Goal: Task Accomplishment & Management: Manage account settings

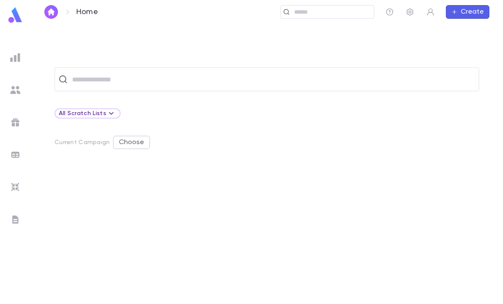
click at [332, 10] on input "text" at bounding box center [331, 12] width 79 height 8
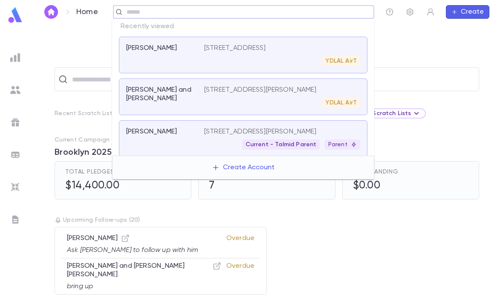
click at [43, 55] on div "​ Recent Scratch Lists RDH alumni go back to MAR Summer Go To Add to [PERSON_NA…" at bounding box center [267, 164] width 473 height 280
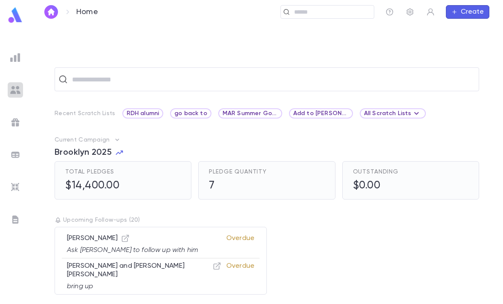
click at [11, 90] on img at bounding box center [15, 90] width 10 height 10
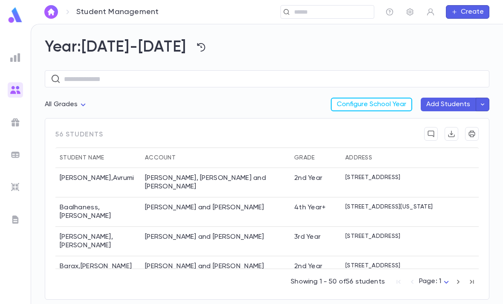
click at [271, 76] on input "text" at bounding box center [274, 79] width 420 height 17
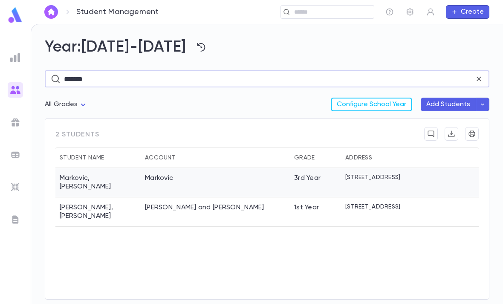
type input "*******"
click at [258, 181] on div "Markovic" at bounding box center [215, 182] width 149 height 29
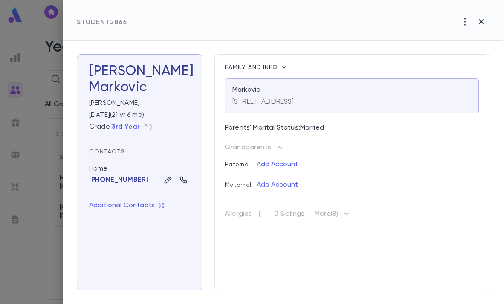
click at [373, 95] on div "81 Brucewood cr, Toronto ON m6a 2g9" at bounding box center [351, 100] width 239 height 12
click at [360, 96] on div "81 Brucewood cr, Toronto ON m6a 2g9" at bounding box center [351, 100] width 239 height 12
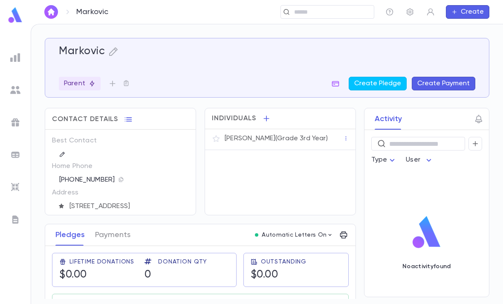
click at [90, 50] on h5 "Markovic" at bounding box center [82, 51] width 46 height 13
copy h5 "Markovic"
click at [112, 51] on icon "button" at bounding box center [113, 51] width 9 height 9
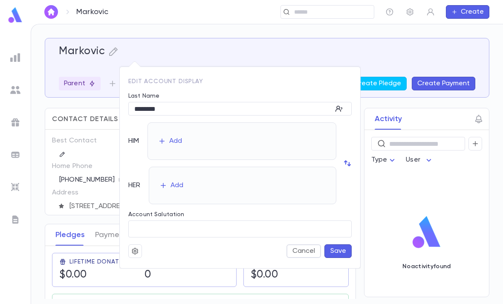
click at [131, 252] on button "button" at bounding box center [135, 251] width 14 height 14
click at [155, 268] on li "Merge" at bounding box center [155, 268] width 51 height 14
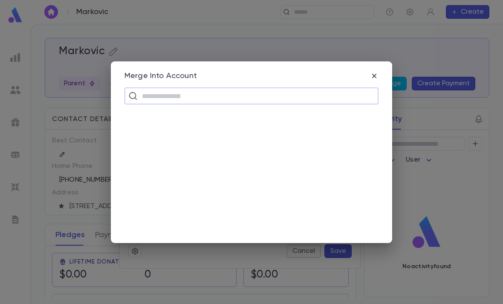
click at [220, 91] on input "text" at bounding box center [256, 96] width 235 height 16
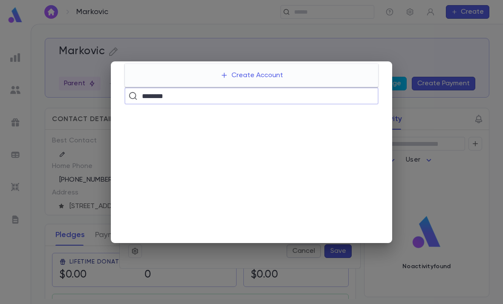
click at [312, 93] on input "********" at bounding box center [250, 96] width 223 height 16
click at [281, 93] on input "********" at bounding box center [250, 96] width 223 height 16
type input "*"
click at [416, 153] on div "Merge Into Account ​" at bounding box center [251, 152] width 503 height 304
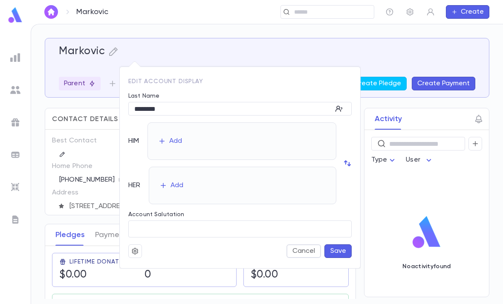
click at [136, 251] on icon "button" at bounding box center [135, 251] width 8 height 9
click at [155, 269] on li "Merge" at bounding box center [155, 268] width 51 height 14
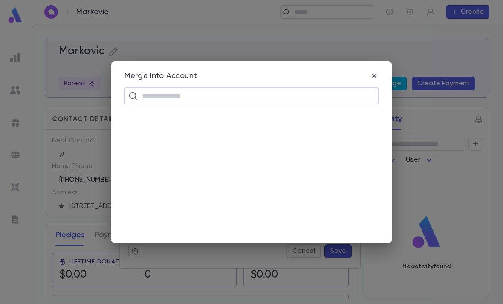
click at [266, 93] on input "text" at bounding box center [256, 96] width 235 height 16
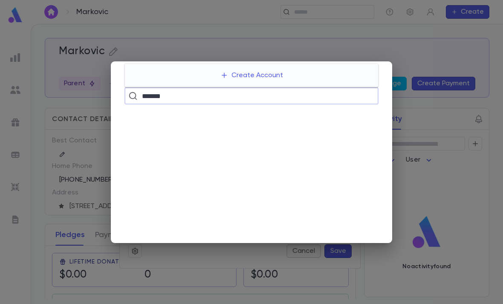
type input "********"
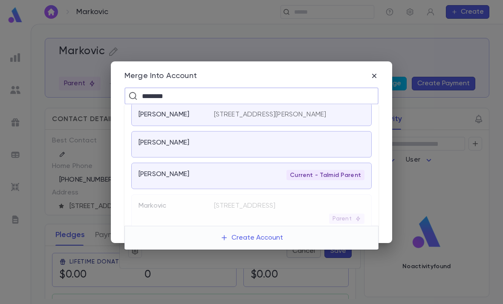
scroll to position [2, 0]
click at [299, 172] on div "Current - Talmid Parent" at bounding box center [326, 177] width 78 height 10
click at [278, 171] on div "Markovic, Howard Current - Talmid Parent" at bounding box center [251, 178] width 241 height 26
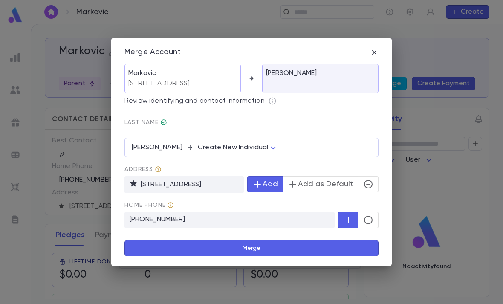
click at [276, 249] on button "Merge" at bounding box center [252, 248] width 254 height 16
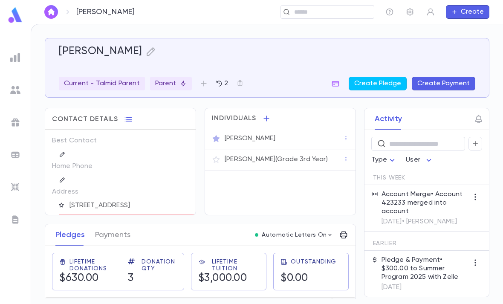
click at [300, 139] on div "Howard Markovic" at bounding box center [284, 138] width 119 height 9
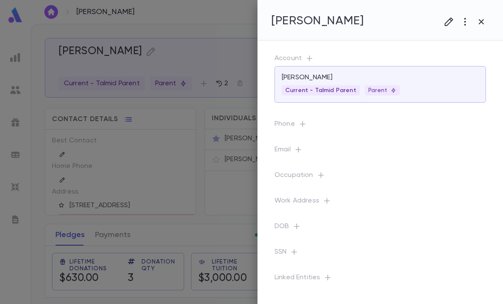
click at [226, 256] on div at bounding box center [251, 152] width 503 height 304
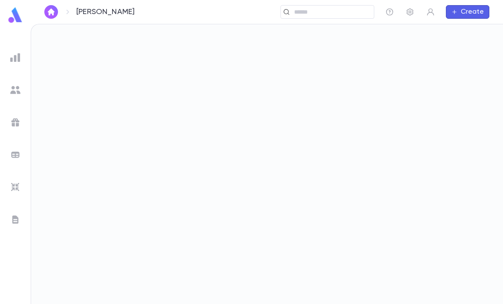
click at [423, 175] on div at bounding box center [267, 164] width 472 height 280
click at [424, 215] on div at bounding box center [267, 164] width 472 height 280
click at [12, 87] on img at bounding box center [15, 90] width 10 height 10
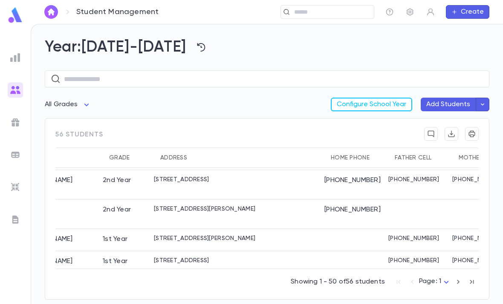
scroll to position [544, 183]
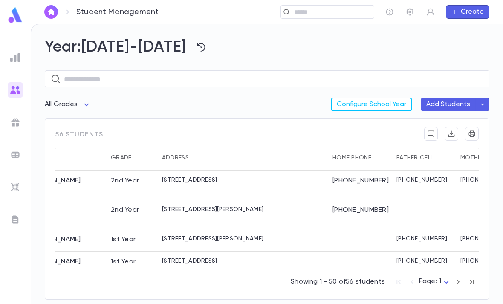
click at [338, 200] on div "(732) 886-0494" at bounding box center [360, 214] width 64 height 29
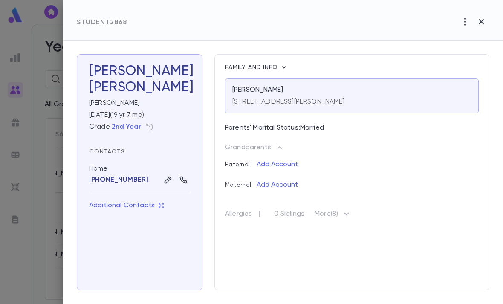
click at [362, 95] on div "620 Coolidge Ave" at bounding box center [351, 100] width 239 height 12
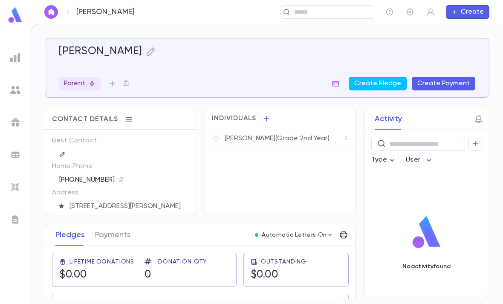
click at [146, 52] on icon "button" at bounding box center [151, 51] width 10 height 10
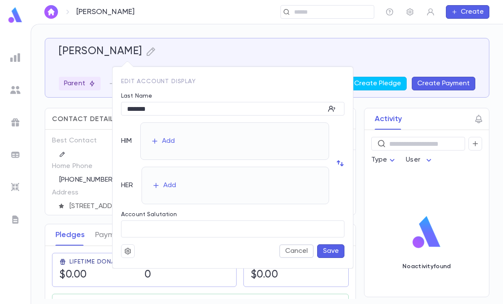
click at [126, 255] on button "button" at bounding box center [128, 251] width 14 height 14
click at [154, 266] on li "Merge" at bounding box center [148, 268] width 51 height 14
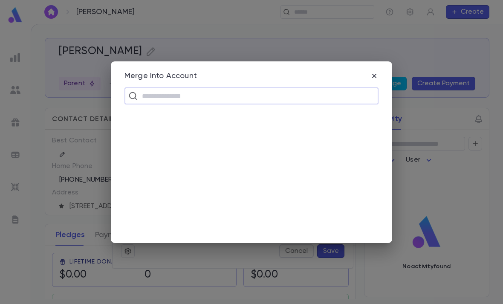
click at [248, 102] on input "text" at bounding box center [256, 96] width 235 height 16
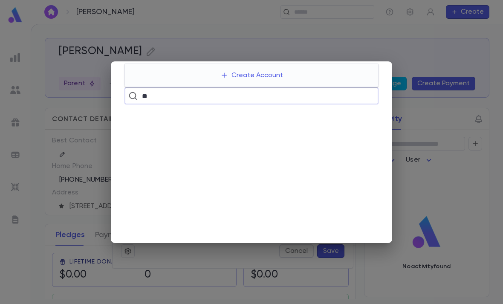
type input "*"
type input "*******"
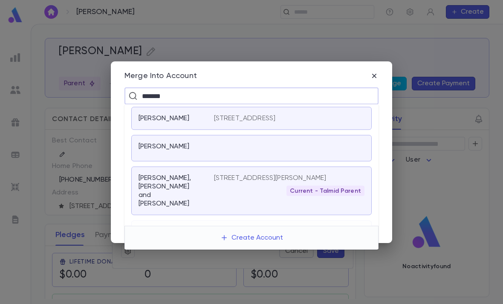
click at [246, 187] on div "Current - Talmid Parent" at bounding box center [289, 191] width 151 height 10
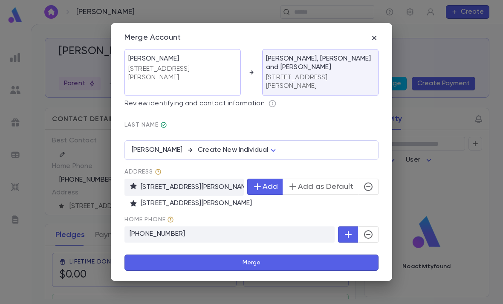
click at [258, 259] on button "Merge" at bounding box center [252, 263] width 254 height 16
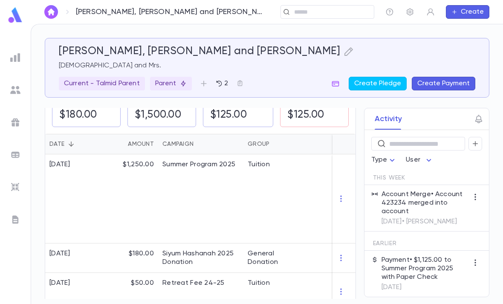
scroll to position [158, 0]
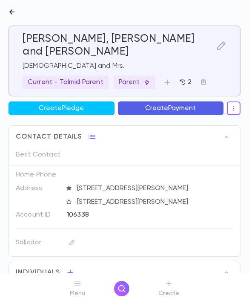
click at [119, 296] on div "Menu Create" at bounding box center [124, 288] width 249 height 31
click at [120, 291] on icon "button" at bounding box center [122, 288] width 9 height 9
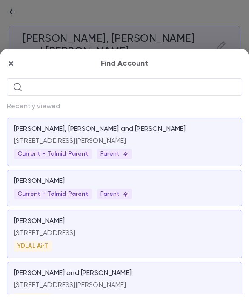
click at [185, 78] on input "text" at bounding box center [131, 86] width 211 height 17
paste input "**********"
type input "**********"
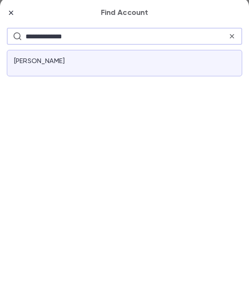
click at [164, 174] on div "Markovic, Bina" at bounding box center [125, 187] width 236 height 26
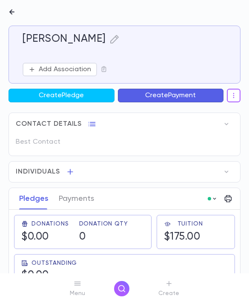
click at [110, 35] on icon "button" at bounding box center [115, 39] width 10 height 10
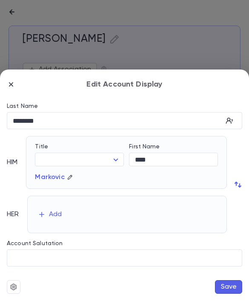
click at [12, 285] on icon "button" at bounding box center [13, 287] width 6 height 6
click at [40, 280] on li "Deactivate" at bounding box center [34, 284] width 51 height 20
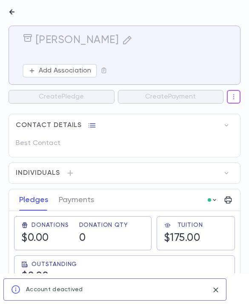
click at [122, 43] on icon "button" at bounding box center [127, 40] width 10 height 10
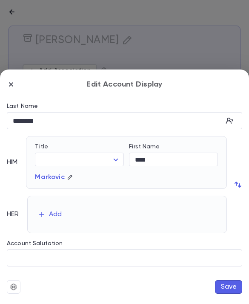
click at [10, 289] on icon "button" at bounding box center [14, 287] width 8 height 9
click at [29, 285] on li "Restore" at bounding box center [29, 284] width 40 height 20
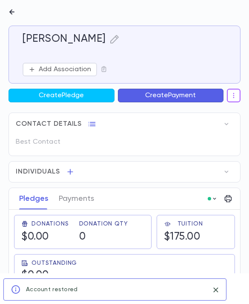
click at [110, 42] on icon "button" at bounding box center [115, 39] width 10 height 10
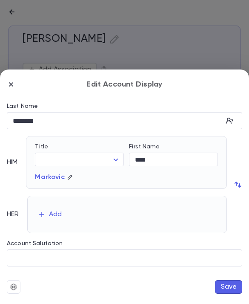
click at [15, 285] on icon "button" at bounding box center [13, 287] width 6 height 6
click at [208, 39] on div at bounding box center [124, 152] width 249 height 304
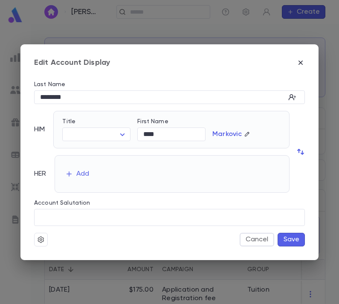
click at [39, 239] on icon "button" at bounding box center [41, 239] width 6 height 6
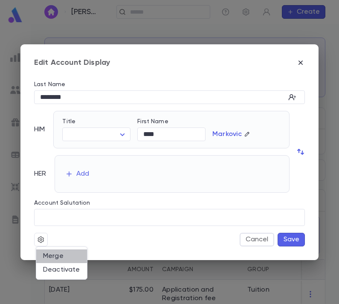
click at [63, 255] on li "Merge" at bounding box center [61, 256] width 51 height 14
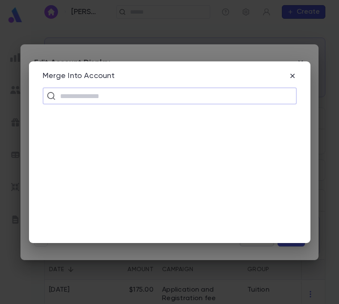
click at [162, 90] on input "text" at bounding box center [175, 96] width 235 height 16
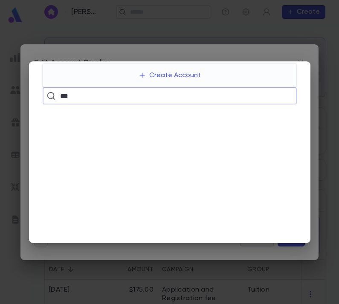
click at [179, 96] on input "***" at bounding box center [169, 96] width 223 height 16
type input "********"
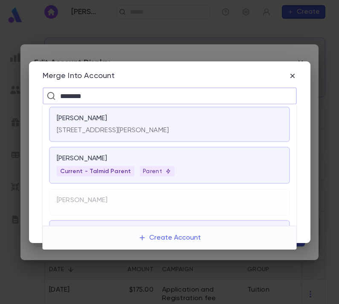
click at [225, 165] on div "Markovic, Howard" at bounding box center [170, 160] width 226 height 12
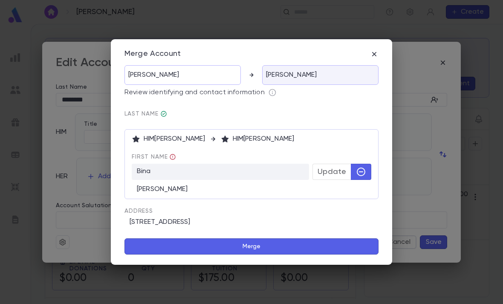
click at [371, 55] on icon "button" at bounding box center [374, 54] width 9 height 9
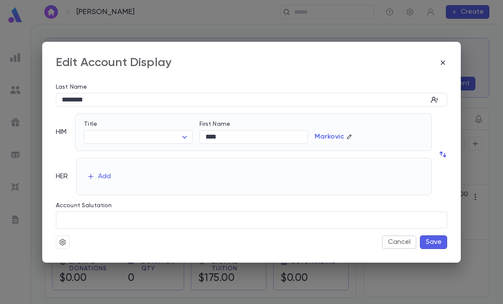
click at [351, 136] on icon "button" at bounding box center [350, 137] width 6 height 6
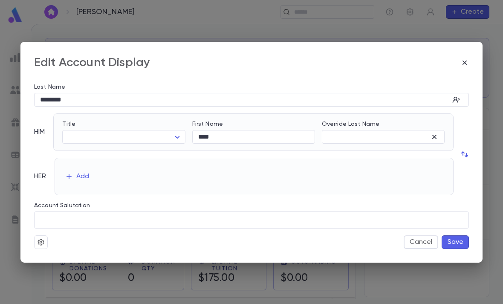
click at [451, 55] on div "Edit Account Display Last Name ******** ​ HIM Title ​ ​ First Name **** ​ Overr…" at bounding box center [251, 152] width 462 height 221
click at [450, 55] on div "Edit Account Display Last Name ******** ​ HIM Title ​ ​ First Name **** ​ Overr…" at bounding box center [251, 152] width 462 height 221
click at [464, 61] on icon "button" at bounding box center [465, 62] width 9 height 9
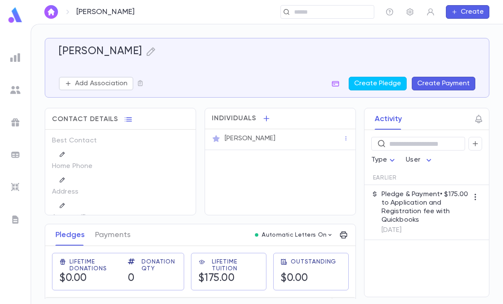
click at [294, 138] on div "Bina Markovic" at bounding box center [284, 138] width 119 height 9
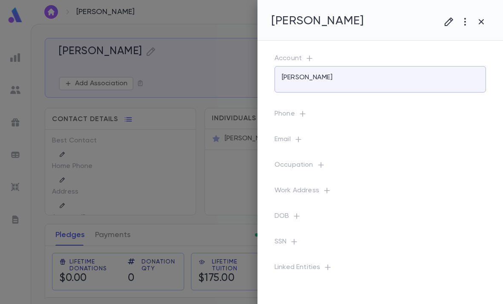
click at [449, 24] on icon "button" at bounding box center [449, 21] width 9 height 9
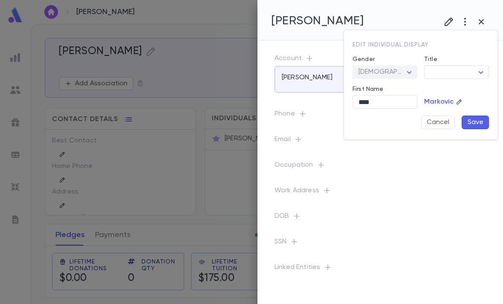
click at [398, 70] on div "[DEMOGRAPHIC_DATA]" at bounding box center [385, 72] width 65 height 13
click at [485, 46] on div "Edit individual display" at bounding box center [417, 41] width 143 height 15
click at [226, 72] on div at bounding box center [251, 152] width 503 height 304
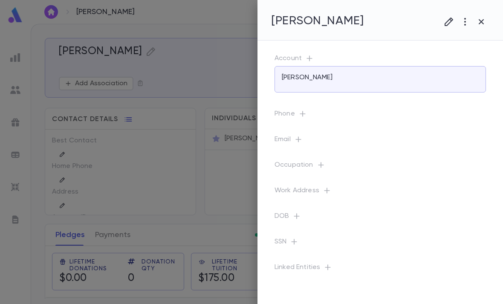
click at [213, 197] on div at bounding box center [251, 152] width 503 height 304
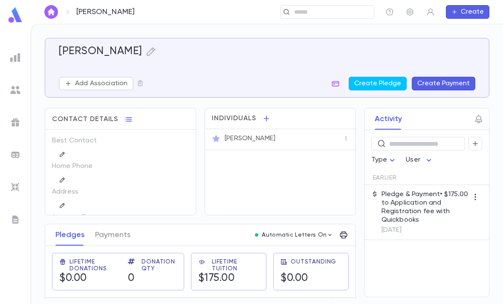
click at [261, 117] on button "button" at bounding box center [267, 119] width 14 height 14
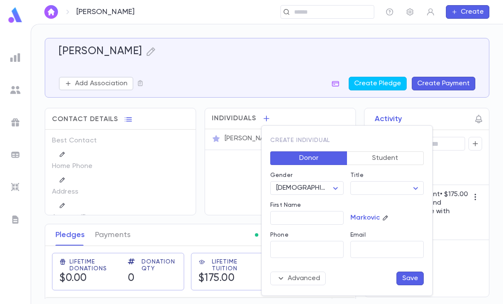
click at [410, 278] on button "Save" at bounding box center [410, 279] width 27 height 14
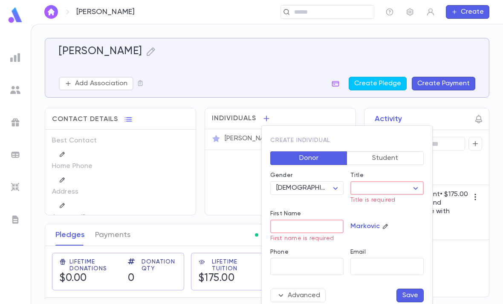
click at [399, 187] on body "Markovic, Bina ​ Create Markovic, Bina Add Association Create Pledge Create Pay…" at bounding box center [251, 164] width 503 height 280
click at [373, 202] on span "Mr." at bounding box center [396, 204] width 73 height 9
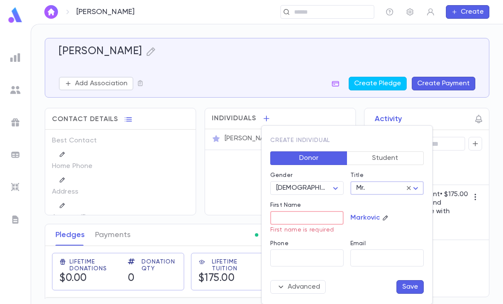
type input "***"
click at [325, 220] on input "First Name" at bounding box center [306, 218] width 73 height 13
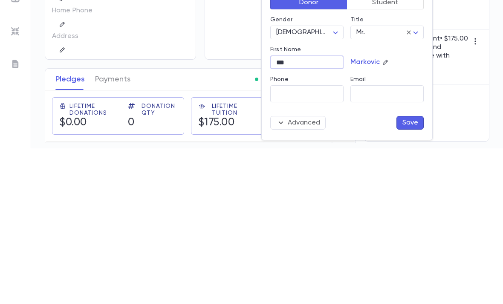
scroll to position [27, 0]
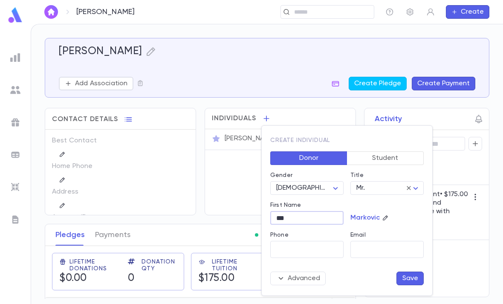
type input "***"
click at [405, 276] on button "Save" at bounding box center [410, 279] width 27 height 14
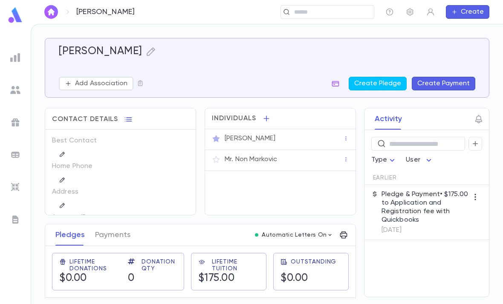
click at [213, 155] on icon "button" at bounding box center [216, 159] width 9 height 9
click at [339, 155] on div "Bina Markovic" at bounding box center [284, 159] width 119 height 9
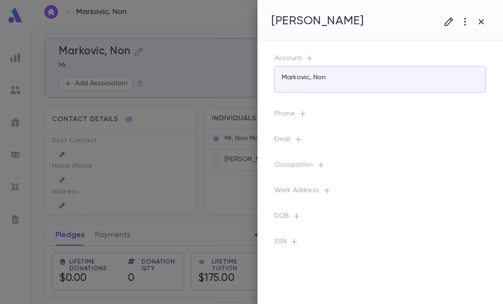
click at [449, 23] on icon "button" at bounding box center [449, 21] width 9 height 9
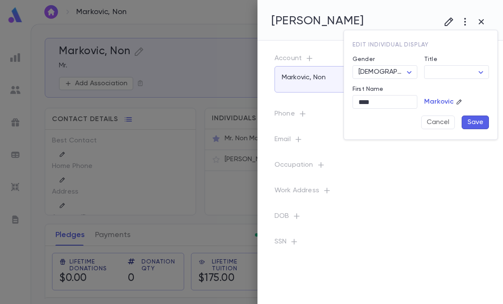
click at [394, 69] on body "Markovic, Non ​ Create Markovic, Non Mr. Add Association Create Pledge Create P…" at bounding box center [251, 164] width 503 height 280
click at [385, 99] on span "Female" at bounding box center [398, 102] width 73 height 9
type input "******"
click at [476, 117] on button "Save" at bounding box center [475, 123] width 27 height 14
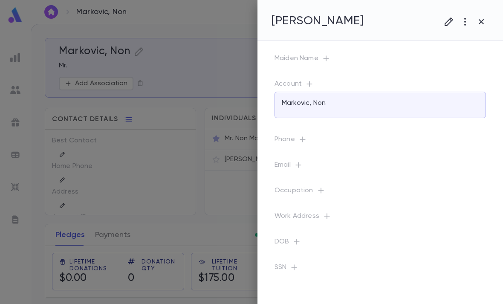
click at [224, 163] on div at bounding box center [251, 152] width 503 height 304
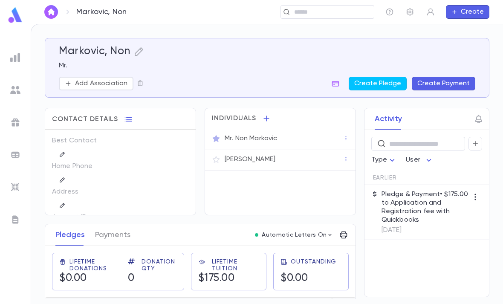
click at [213, 134] on icon "button" at bounding box center [216, 138] width 9 height 9
click at [343, 136] on icon "button" at bounding box center [346, 139] width 6 height 6
click at [218, 136] on div at bounding box center [251, 152] width 503 height 304
click at [212, 155] on icon "button" at bounding box center [216, 159] width 9 height 9
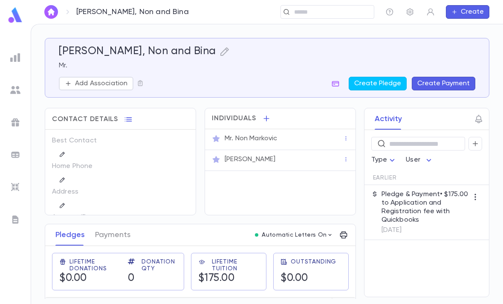
click at [348, 136] on icon "button" at bounding box center [346, 139] width 6 height 6
click at [276, 113] on div at bounding box center [251, 152] width 503 height 304
click at [291, 134] on div "Mr. Non Markovic" at bounding box center [284, 138] width 119 height 9
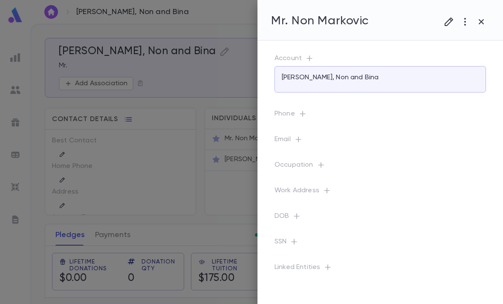
click at [461, 21] on icon "button" at bounding box center [465, 22] width 10 height 10
click at [430, 71] on li "Delete" at bounding box center [457, 67] width 85 height 14
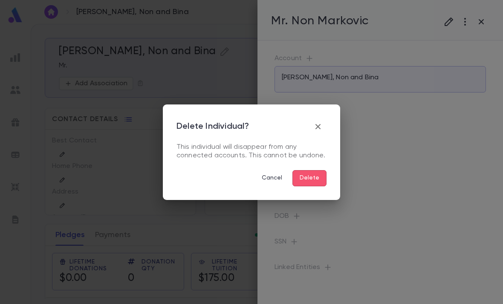
click at [306, 181] on button "Delete" at bounding box center [310, 178] width 34 height 16
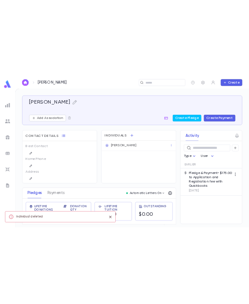
scroll to position [0, 0]
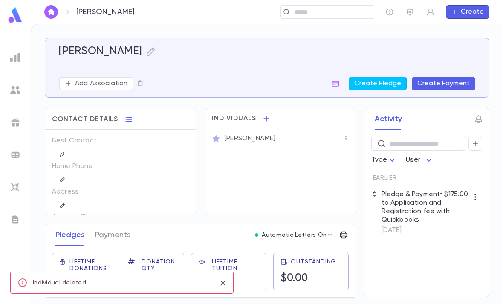
click at [146, 54] on icon "button" at bounding box center [151, 51] width 10 height 10
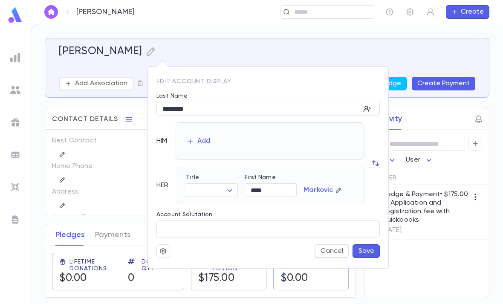
click at [161, 252] on icon "button" at bounding box center [163, 251] width 6 height 6
click at [181, 110] on div at bounding box center [251, 152] width 503 height 304
click at [163, 245] on button "button" at bounding box center [164, 251] width 14 height 14
click at [179, 269] on li "Merge" at bounding box center [184, 268] width 51 height 14
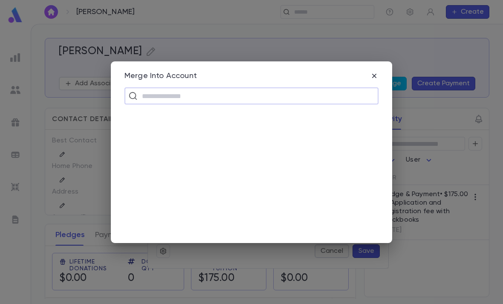
click at [212, 89] on input "text" at bounding box center [256, 96] width 235 height 16
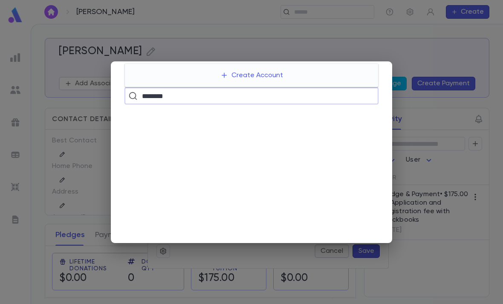
type input "********"
click at [278, 92] on input "********" at bounding box center [250, 96] width 223 height 16
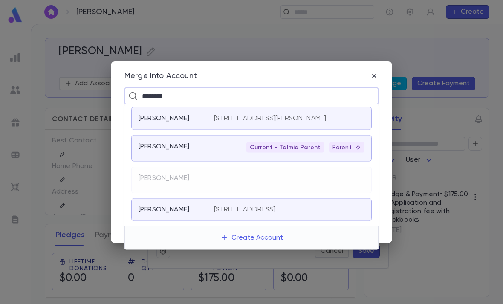
click at [318, 145] on span "Current - Talmid Parent" at bounding box center [285, 147] width 78 height 7
click at [232, 148] on div "Current - Talmid Parent Parent" at bounding box center [289, 147] width 151 height 10
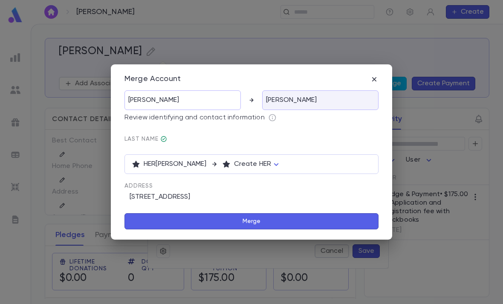
click at [272, 224] on button "Merge" at bounding box center [252, 221] width 254 height 16
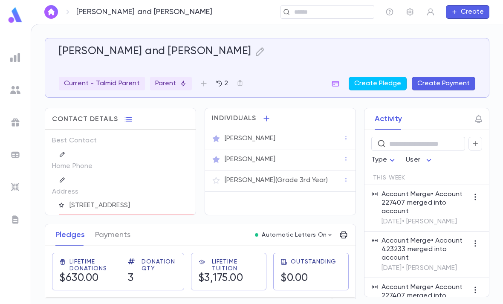
click at [313, 135] on div "Howard Markovic" at bounding box center [284, 138] width 119 height 9
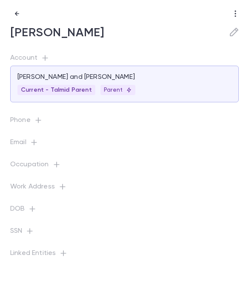
click at [31, 142] on icon "button" at bounding box center [34, 142] width 9 height 9
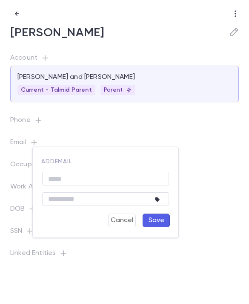
click at [92, 175] on input "text" at bounding box center [105, 178] width 127 height 13
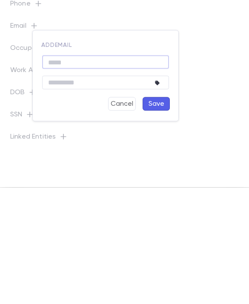
click at [115, 172] on input "text" at bounding box center [105, 178] width 127 height 13
paste input "**********"
type input "**********"
click at [159, 214] on button "Save" at bounding box center [156, 221] width 27 height 14
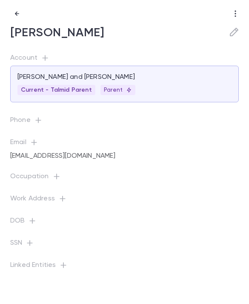
click at [20, 19] on button "button" at bounding box center [17, 14] width 14 height 14
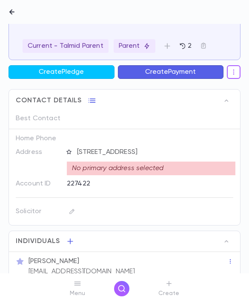
scroll to position [38, 0]
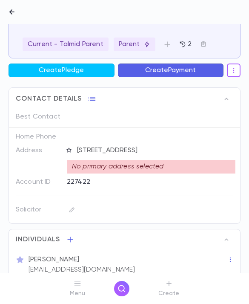
click at [178, 144] on div "81 Brucewood cr, Toronto ON m6a 2g9" at bounding box center [146, 150] width 159 height 13
click at [71, 148] on icon "button" at bounding box center [69, 150] width 5 height 5
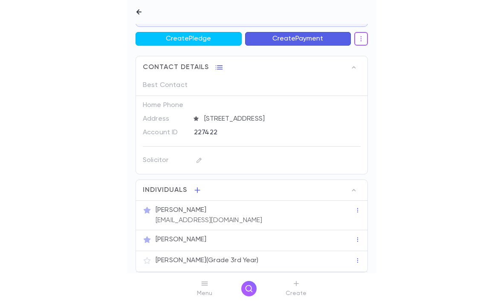
scroll to position [71, 0]
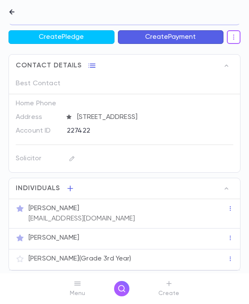
click at [139, 232] on div "Bina Markovic" at bounding box center [127, 238] width 201 height 12
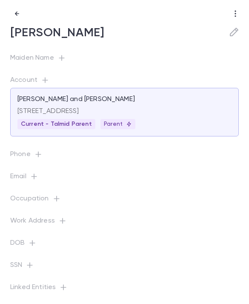
click at [34, 178] on icon "button" at bounding box center [34, 176] width 9 height 9
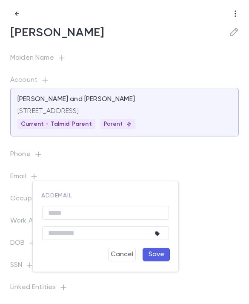
click at [83, 212] on input "text" at bounding box center [105, 212] width 127 height 13
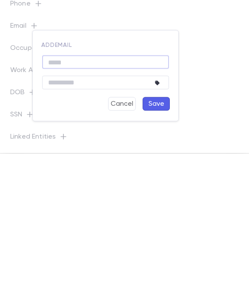
click at [122, 206] on input "text" at bounding box center [105, 212] width 127 height 13
paste input "**********"
type input "**********"
click at [160, 248] on button "Save" at bounding box center [156, 255] width 27 height 14
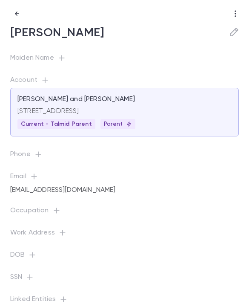
click at [13, 19] on button "button" at bounding box center [17, 14] width 14 height 14
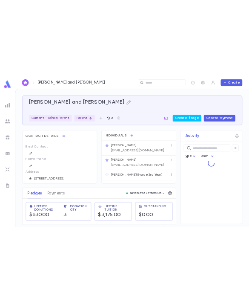
scroll to position [0, 0]
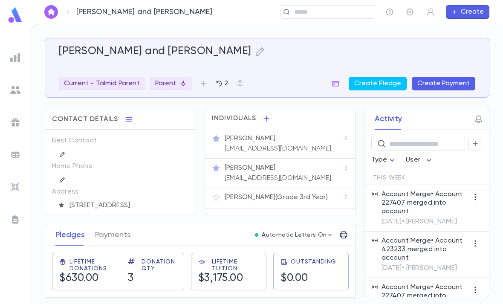
click at [503, 284] on div "Markovic, Howard and Bina Current - Talmid Parent Parent 2 Create Pledge Create…" at bounding box center [267, 164] width 472 height 280
click at [304, 144] on div "howardmarkovic19@gmail.com" at bounding box center [277, 148] width 108 height 10
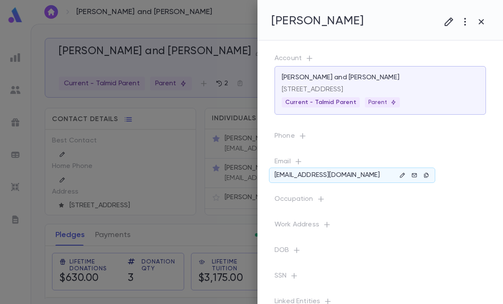
click at [428, 173] on icon "button" at bounding box center [426, 175] width 6 height 6
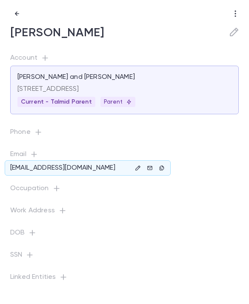
click at [11, 16] on button "button" at bounding box center [17, 14] width 14 height 14
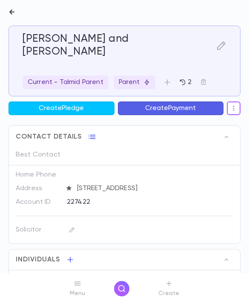
click at [10, 12] on icon "button" at bounding box center [11, 11] width 5 height 5
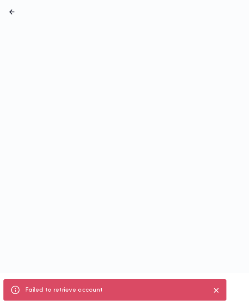
click at [13, 15] on icon "button" at bounding box center [12, 12] width 10 height 10
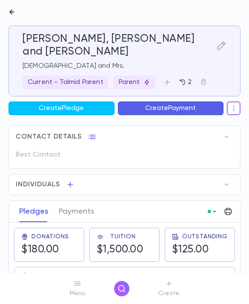
click at [12, 17] on icon "button" at bounding box center [12, 12] width 10 height 10
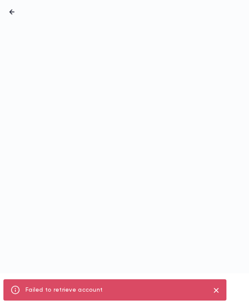
click at [221, 289] on icon "close" at bounding box center [216, 290] width 9 height 10
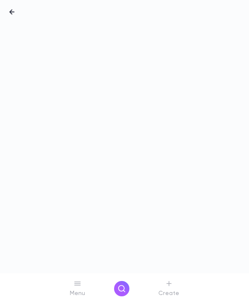
click at [10, 12] on icon "button" at bounding box center [11, 11] width 5 height 5
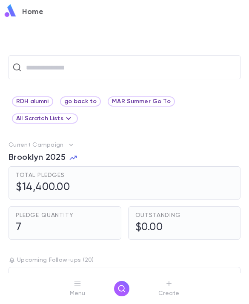
click at [123, 287] on icon "button" at bounding box center [122, 288] width 9 height 9
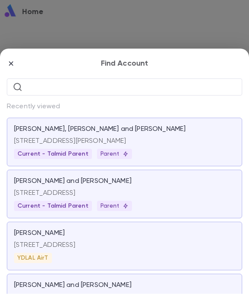
click at [92, 78] on input "text" at bounding box center [131, 86] width 211 height 17
click at [147, 186] on div "81 Brucewood cr, Toronto ON m6a 2g9" at bounding box center [124, 192] width 221 height 12
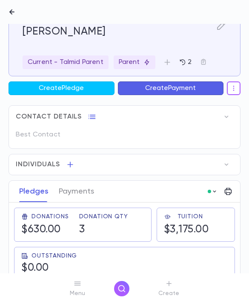
scroll to position [22, 0]
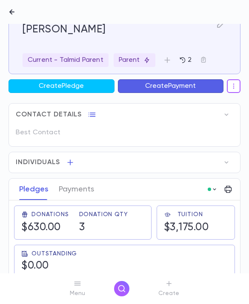
click at [72, 158] on icon "button" at bounding box center [70, 162] width 9 height 9
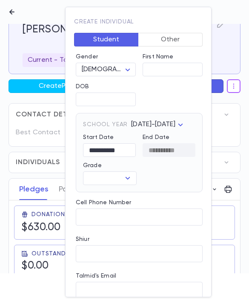
click at [232, 145] on div at bounding box center [124, 152] width 249 height 304
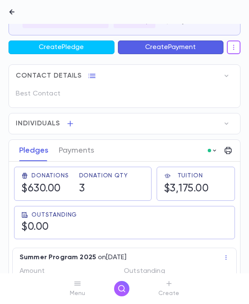
click at [134, 113] on div "Individuals" at bounding box center [125, 123] width 232 height 20
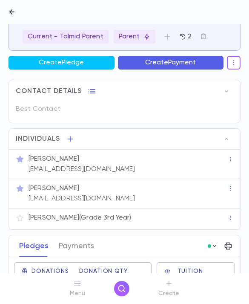
scroll to position [51, 0]
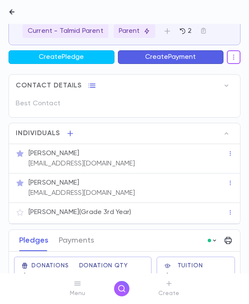
copy p "Yisroel Nesanel"
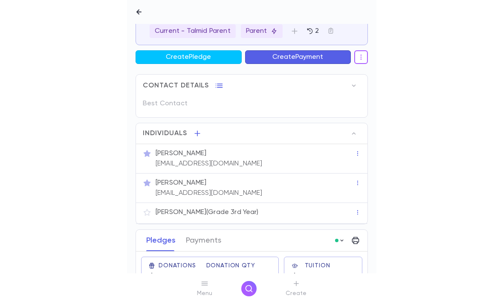
scroll to position [0, 0]
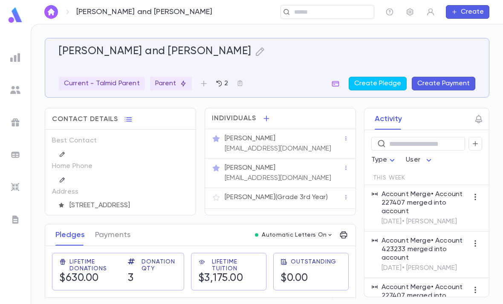
click at [331, 8] on input "text" at bounding box center [331, 12] width 79 height 8
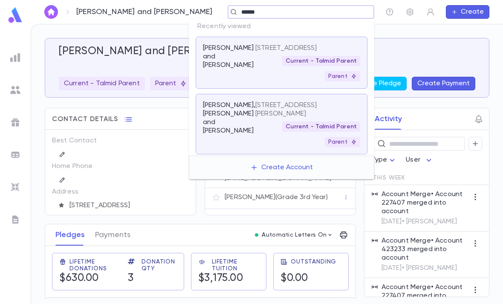
type input "*******"
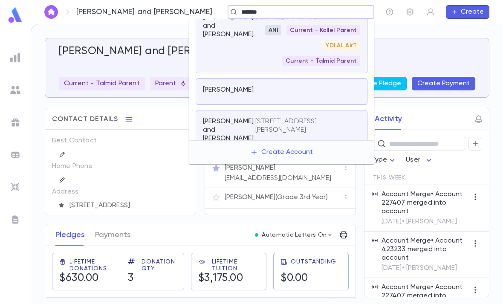
scroll to position [205, 0]
click at [251, 66] on div "Wilhelm, Michael and Joy" at bounding box center [229, 39] width 52 height 53
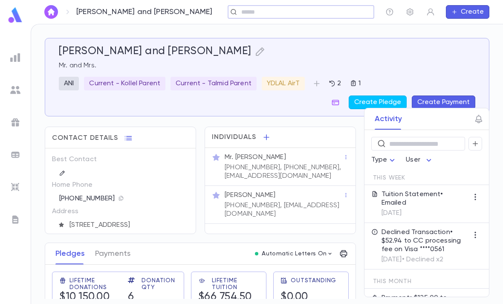
click at [255, 52] on icon "button" at bounding box center [260, 51] width 10 height 10
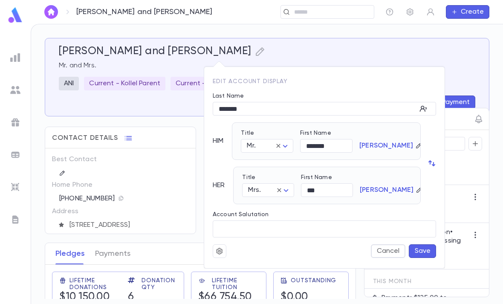
click at [316, 51] on div at bounding box center [251, 152] width 503 height 304
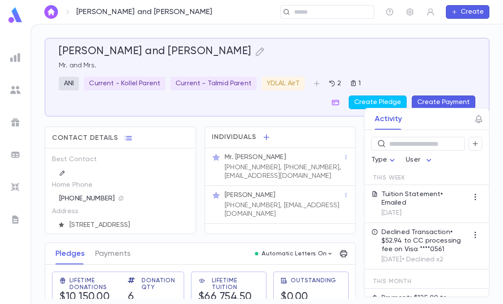
click at [316, 9] on input "text" at bounding box center [325, 12] width 66 height 8
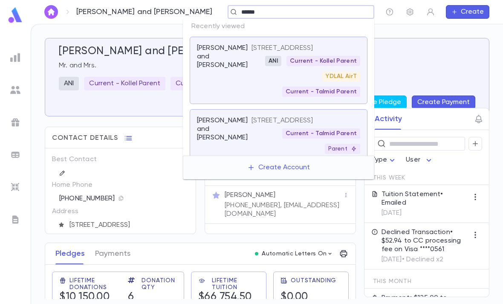
type input "*******"
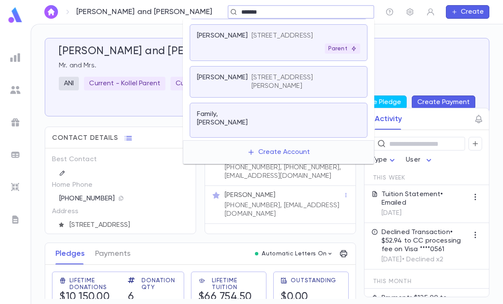
scroll to position [389, 0]
click at [299, 51] on div "1280 E 34th St., Brooklyn NY 11210 Parent" at bounding box center [306, 43] width 109 height 22
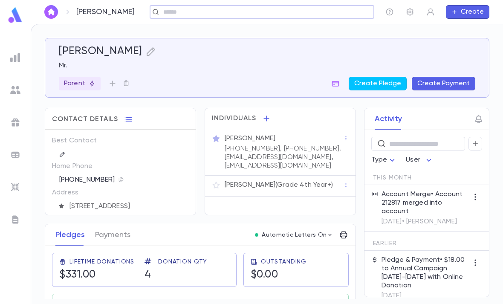
click at [345, 185] on icon "button" at bounding box center [346, 185] width 6 height 6
click at [308, 185] on div at bounding box center [251, 152] width 503 height 304
click at [297, 182] on p "Shua Wilhelm (Grade 4th Year+)" at bounding box center [279, 185] width 108 height 9
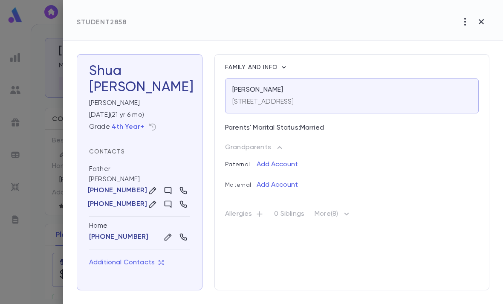
click at [463, 20] on icon "button" at bounding box center [465, 22] width 10 height 10
click at [350, 22] on div at bounding box center [251, 152] width 503 height 304
click at [481, 22] on icon "button" at bounding box center [481, 21] width 5 height 5
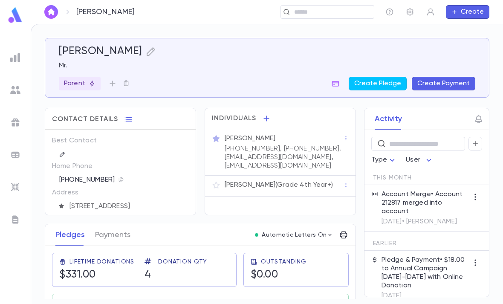
click at [344, 136] on icon "button" at bounding box center [346, 139] width 6 height 6
click at [311, 151] on div at bounding box center [251, 152] width 503 height 304
click at [212, 137] on icon "button" at bounding box center [216, 138] width 9 height 9
click at [215, 186] on icon "button" at bounding box center [216, 185] width 9 height 9
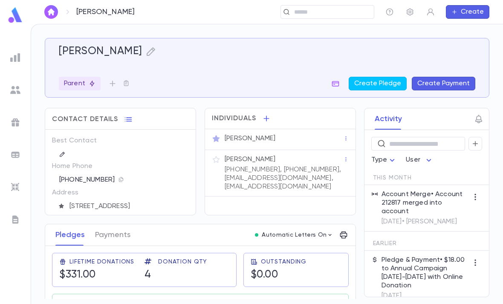
click at [325, 184] on p "(917) 601-0242, (917) 601-0242, shuawilhelm5@gmail.com, shuawilhelm5@gmail.com" at bounding box center [284, 178] width 119 height 26
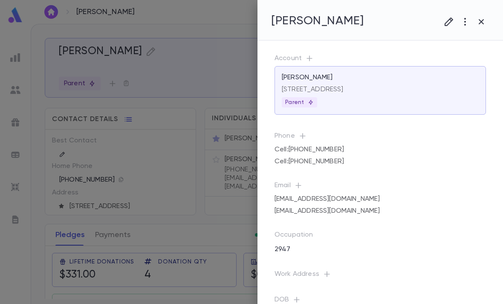
click at [464, 23] on icon "button" at bounding box center [465, 22] width 10 height 10
click at [210, 207] on div at bounding box center [251, 152] width 503 height 304
click at [87, 90] on div at bounding box center [251, 152] width 503 height 304
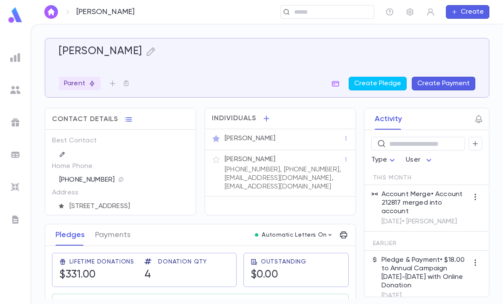
click at [276, 141] on div "Shua Wilhelm" at bounding box center [284, 138] width 119 height 9
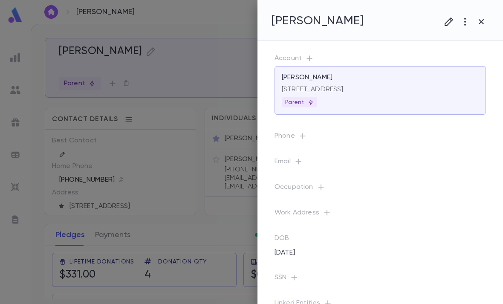
click at [464, 23] on icon "button" at bounding box center [465, 22] width 10 height 10
click at [468, 38] on ul "Move to New Account Deactivate Delete" at bounding box center [457, 53] width 85 height 46
click at [221, 193] on div at bounding box center [251, 152] width 503 height 304
click at [216, 250] on div at bounding box center [251, 152] width 503 height 304
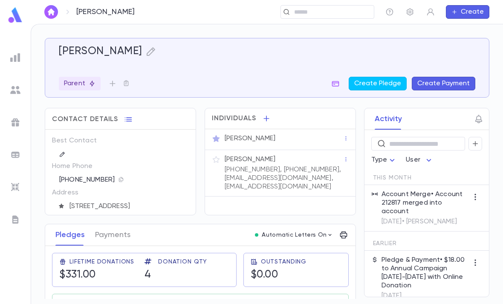
click at [264, 119] on icon "button" at bounding box center [266, 118] width 9 height 9
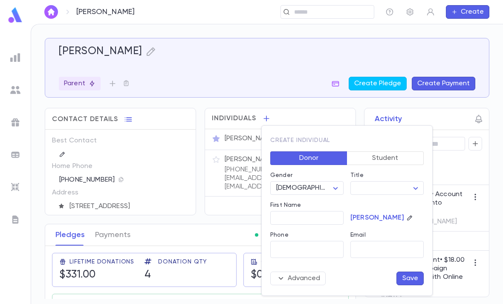
click at [375, 186] on body "Wilhelm, Shua ​ Create Wilhelm, Shua Parent Create Pledge Create Payment Contac…" at bounding box center [251, 164] width 503 height 280
click at [377, 217] on span "Rabbi" at bounding box center [396, 218] width 73 height 9
click at [393, 187] on body "Wilhelm, Shua ​ Create Wilhelm, Shua Parent Create Pledge Create Payment Contac…" at bounding box center [251, 164] width 503 height 280
click at [376, 229] on span "Dr." at bounding box center [396, 232] width 73 height 9
type input "***"
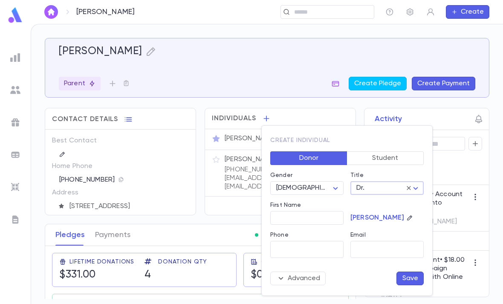
click at [312, 219] on input "First Name" at bounding box center [306, 218] width 73 height 13
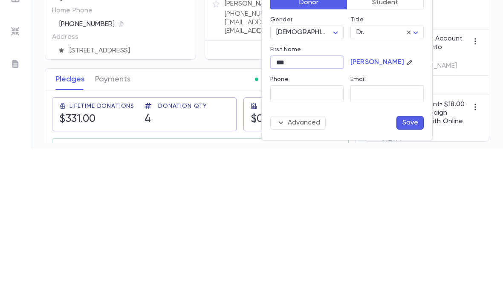
type input "***"
click at [408, 272] on button "Save" at bounding box center [410, 279] width 27 height 14
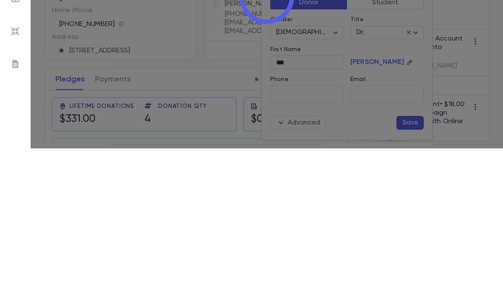
scroll to position [27, 0]
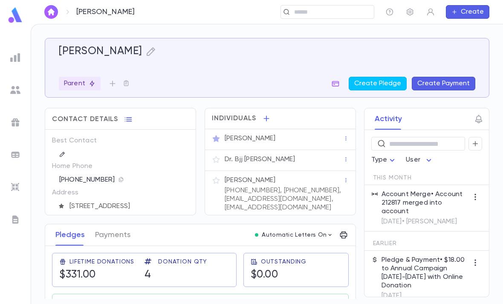
click at [217, 155] on icon "button" at bounding box center [216, 159] width 9 height 9
click at [214, 155] on icon "button" at bounding box center [216, 159] width 9 height 9
click at [220, 155] on icon "button" at bounding box center [216, 159] width 9 height 9
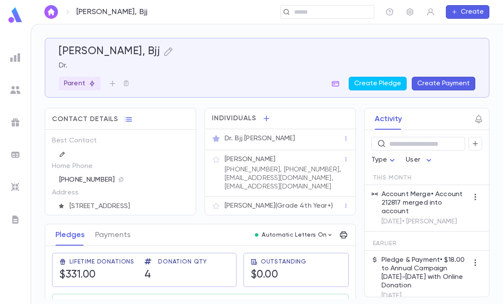
click at [345, 203] on icon "button" at bounding box center [346, 206] width 6 height 6
click at [307, 178] on div at bounding box center [251, 152] width 503 height 304
click at [307, 202] on p "Shua Wilhelm (Grade 4th Year+)" at bounding box center [279, 206] width 108 height 9
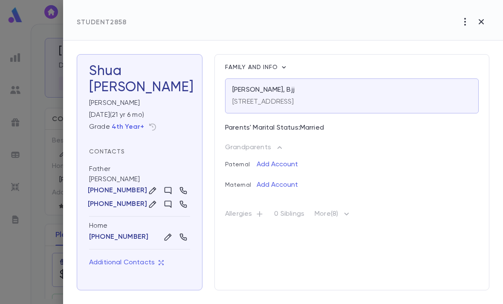
click at [455, 22] on div "Student 2858" at bounding box center [283, 20] width 440 height 41
click at [461, 21] on icon "button" at bounding box center [465, 22] width 10 height 10
click at [343, 173] on div at bounding box center [251, 152] width 503 height 304
click at [287, 69] on icon "button" at bounding box center [284, 67] width 9 height 9
click at [324, 81] on li "Edit Guardianship" at bounding box center [317, 82] width 71 height 14
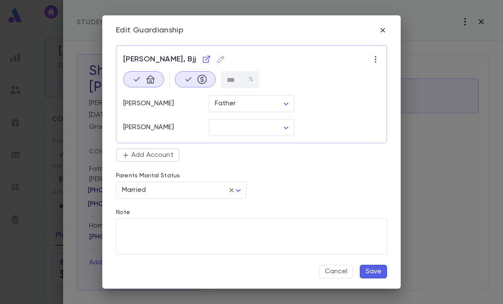
click at [373, 57] on icon "button" at bounding box center [375, 59] width 9 height 9
click at [347, 113] on div at bounding box center [251, 152] width 503 height 304
click at [162, 158] on p "Add Account" at bounding box center [152, 155] width 44 height 9
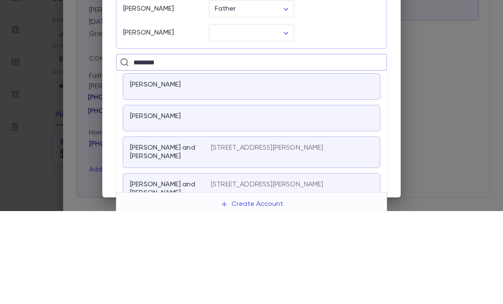
type input "*******"
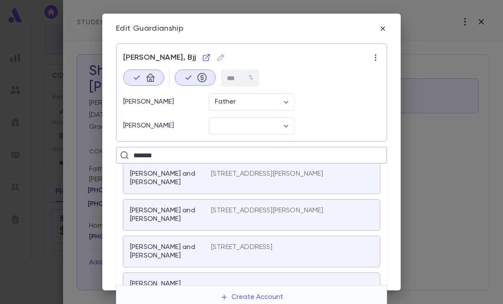
scroll to position [66, 0]
click at [290, 254] on div "1280 E. 34th St., Brooklyn NY 11210" at bounding box center [292, 252] width 162 height 17
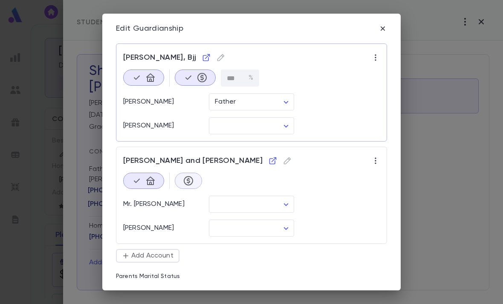
scroll to position [0, 0]
click at [374, 55] on icon "button" at bounding box center [375, 57] width 9 height 9
click at [345, 153] on div at bounding box center [251, 152] width 503 height 304
click at [192, 183] on icon "button" at bounding box center [188, 180] width 9 height 9
type input "**"
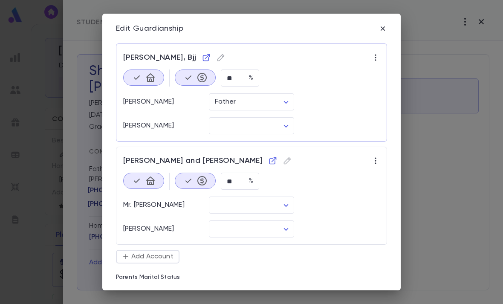
click at [205, 72] on icon "button" at bounding box center [202, 77] width 10 height 10
type input "***"
click at [377, 54] on icon "button" at bounding box center [375, 57] width 9 height 9
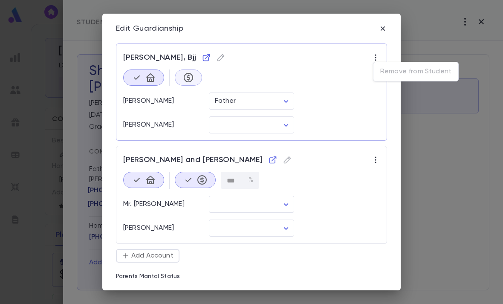
click at [145, 78] on div at bounding box center [251, 152] width 503 height 304
click at [148, 76] on div at bounding box center [143, 78] width 41 height 16
click at [195, 53] on div "Wilhelm, Bjj" at bounding box center [251, 60] width 257 height 19
click at [217, 58] on icon "button" at bounding box center [221, 57] width 9 height 9
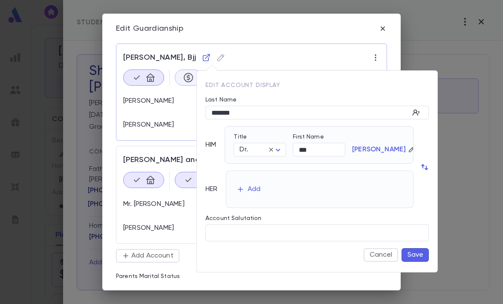
click at [392, 51] on div at bounding box center [251, 152] width 503 height 304
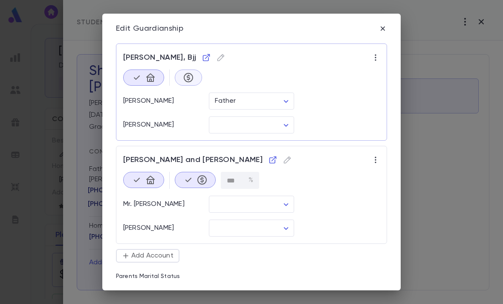
click at [286, 201] on body "Wilhelm, Bjj ​ Create Wilhelm, Bjj Dr. Parent Create Pledge Create Payment Cont…" at bounding box center [251, 164] width 503 height 280
click at [242, 220] on ul "Father Stepfather Legal Guardian Other" at bounding box center [253, 243] width 85 height 60
click at [279, 99] on div at bounding box center [251, 152] width 503 height 304
click at [279, 99] on body "Wilhelm, Bjj ​ Create Wilhelm, Bjj Dr. Parent Create Pledge Create Payment Cont…" at bounding box center [251, 164] width 503 height 280
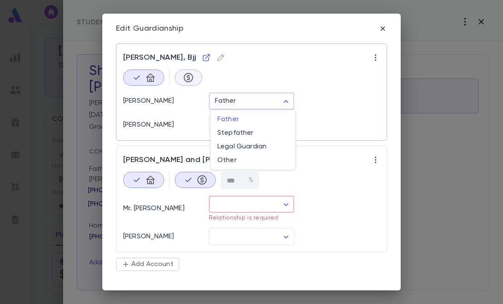
click at [255, 161] on span "Other" at bounding box center [252, 160] width 71 height 9
type input "*****"
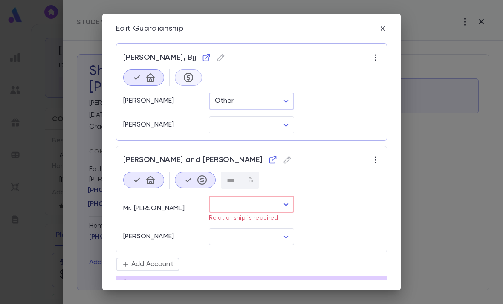
click at [271, 212] on body "Wilhelm, Bjj ​ Create Wilhelm, Bjj Dr. Parent Create Pledge Create Payment Cont…" at bounding box center [251, 164] width 503 height 280
click at [253, 220] on span "Father" at bounding box center [252, 222] width 71 height 9
type input "******"
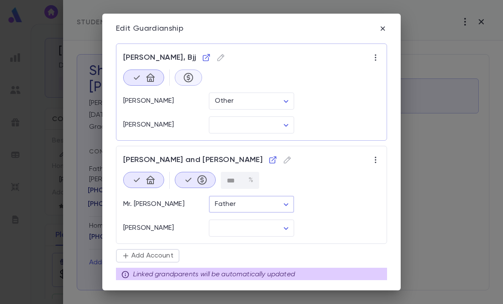
click at [267, 223] on body "Wilhelm, Bjj ​ Create Wilhelm, Bjj Dr. Parent Create Pledge Create Payment Cont…" at bounding box center [251, 164] width 503 height 280
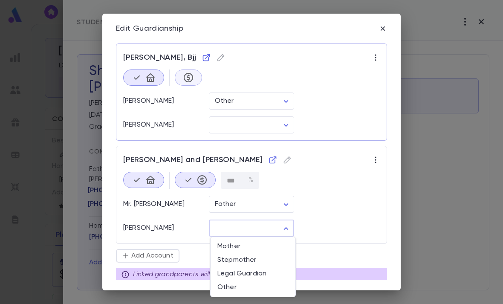
click at [247, 247] on span "Mother" at bounding box center [252, 246] width 71 height 9
type input "******"
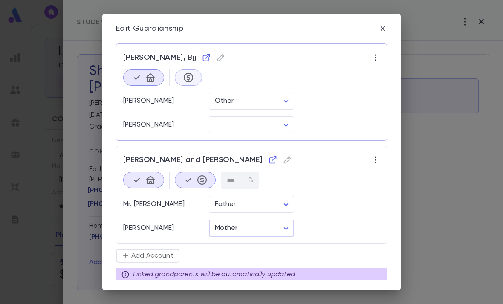
click at [372, 60] on icon "button" at bounding box center [375, 57] width 9 height 9
click at [146, 75] on div at bounding box center [251, 152] width 503 height 304
click at [202, 53] on icon "button" at bounding box center [206, 57] width 9 height 9
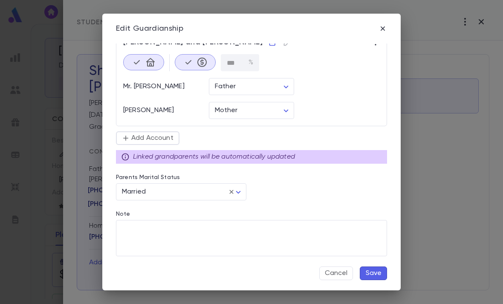
scroll to position [118, 0]
click at [374, 276] on button "Save" at bounding box center [373, 274] width 27 height 14
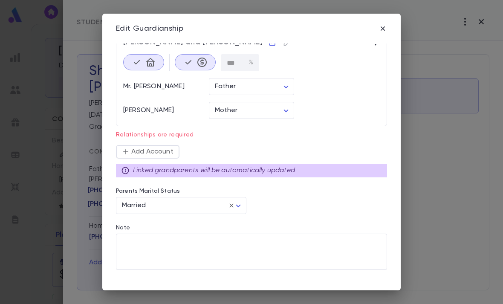
click at [370, 269] on textarea "Note" at bounding box center [251, 252] width 259 height 36
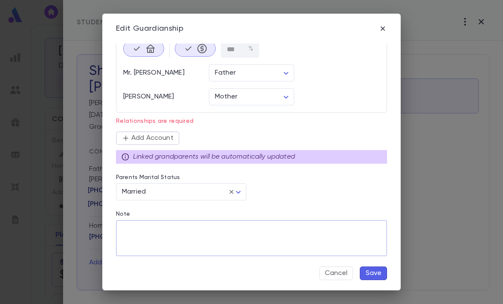
scroll to position [131, 0]
click at [372, 275] on button "Save" at bounding box center [373, 274] width 27 height 14
click at [375, 273] on button "Save" at bounding box center [373, 274] width 27 height 14
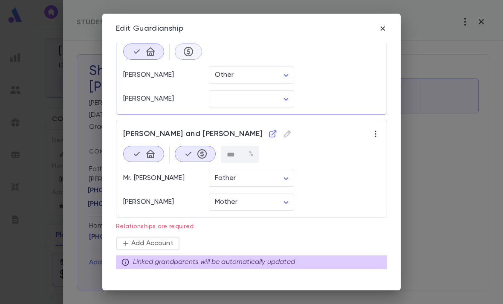
scroll to position [6, 0]
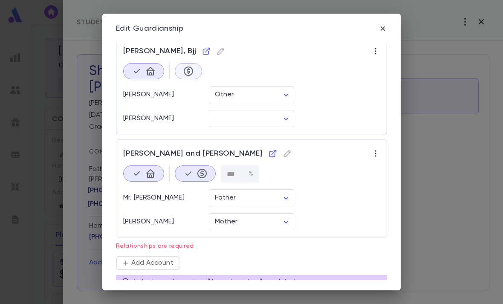
click at [276, 113] on body "Wilhelm, Bjj ​ Create Wilhelm, Bjj Dr. Parent Create Pledge Create Payment Cont…" at bounding box center [251, 164] width 503 height 280
click at [250, 176] on span "Other" at bounding box center [252, 178] width 71 height 9
type input "*****"
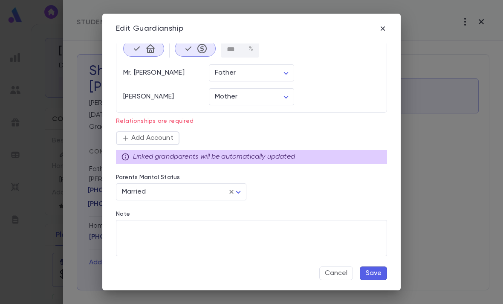
click at [376, 276] on button "Save" at bounding box center [373, 274] width 27 height 14
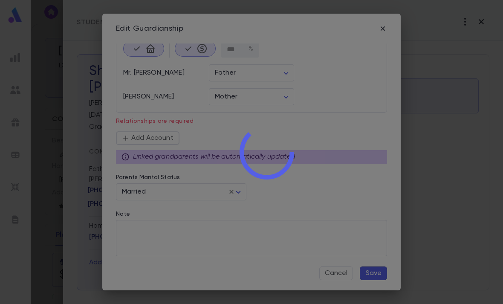
scroll to position [131, 0]
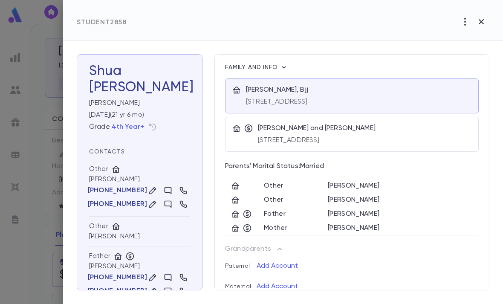
click at [284, 64] on icon "button" at bounding box center [284, 67] width 9 height 9
click at [355, 138] on div at bounding box center [251, 152] width 503 height 304
click at [283, 68] on icon "button" at bounding box center [284, 67] width 9 height 9
click at [325, 80] on li "Edit Guardianship" at bounding box center [317, 82] width 71 height 14
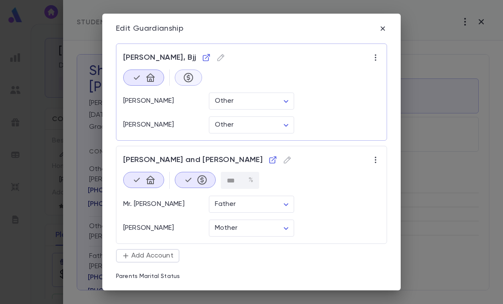
click at [383, 32] on icon "button" at bounding box center [383, 28] width 9 height 9
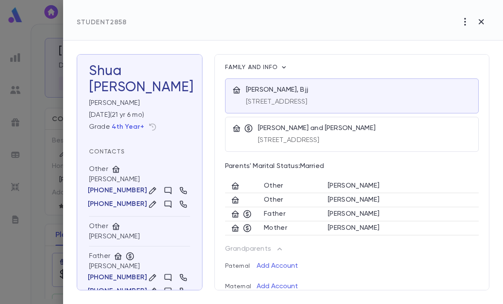
click at [27, 171] on div at bounding box center [251, 152] width 503 height 304
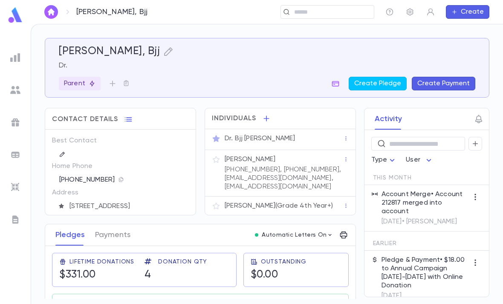
click at [294, 202] on p "Shua Wilhelm (Grade 4th Year+)" at bounding box center [279, 206] width 108 height 9
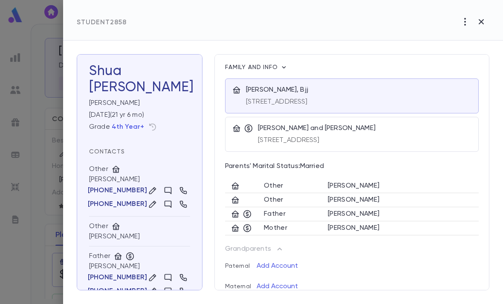
click at [462, 20] on icon "button" at bounding box center [465, 22] width 10 height 10
click at [487, 21] on div at bounding box center [251, 152] width 503 height 304
click at [41, 171] on div at bounding box center [251, 152] width 503 height 304
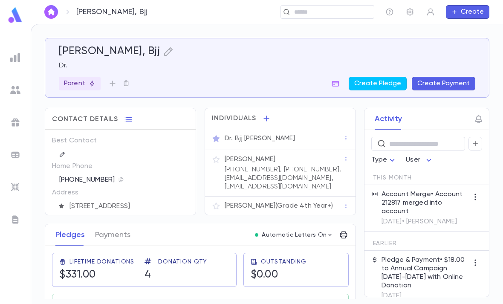
click at [346, 136] on icon "button" at bounding box center [346, 139] width 6 height 6
click at [300, 110] on div at bounding box center [251, 152] width 503 height 304
click at [215, 156] on icon "button" at bounding box center [216, 159] width 7 height 7
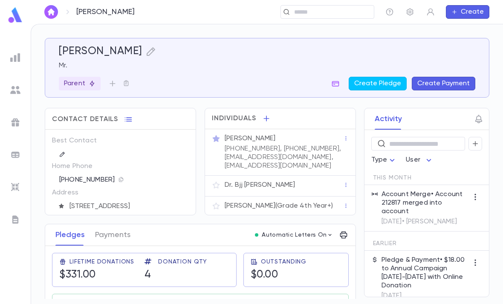
click at [215, 134] on div "Mr. Shua Wilhelm (917) 601-0242, (917) 601-0242, shuawilhelm5@gmail.com, shuawi…" at bounding box center [280, 152] width 137 height 36
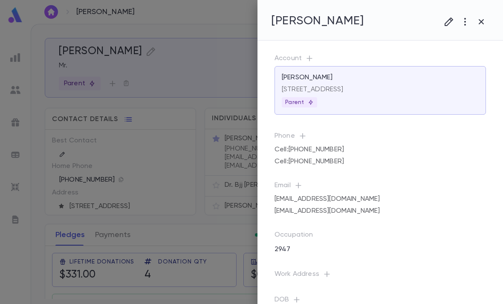
click at [222, 205] on div at bounding box center [251, 152] width 503 height 304
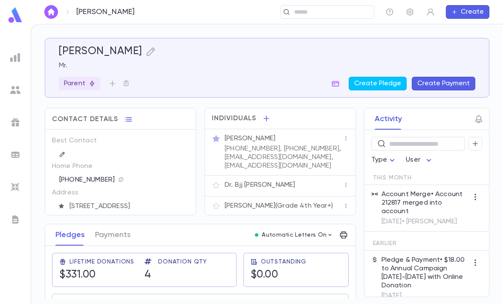
click at [344, 182] on icon "button" at bounding box center [346, 185] width 6 height 6
click at [333, 120] on div at bounding box center [251, 152] width 503 height 304
click at [344, 136] on icon "button" at bounding box center [346, 139] width 6 height 6
click at [310, 127] on div at bounding box center [251, 152] width 503 height 304
click at [314, 145] on p "(917) 601-0242, (917) 601-0242, shuawilhelm5@gmail.com, shuawilhelm5@gmail.com" at bounding box center [284, 158] width 119 height 26
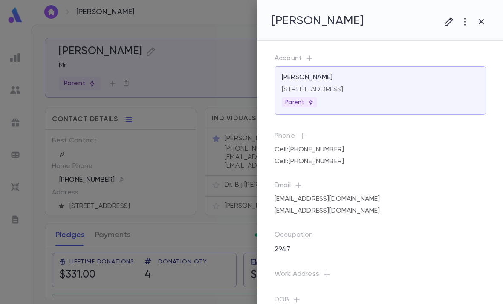
click at [462, 21] on icon "button" at bounding box center [465, 22] width 10 height 10
click at [213, 196] on div at bounding box center [251, 152] width 503 height 304
click at [236, 211] on div at bounding box center [251, 152] width 503 height 304
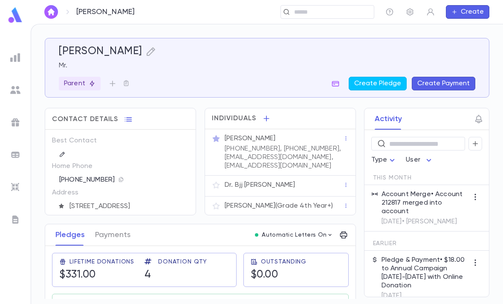
click at [257, 202] on p "Shua Wilhelm (Grade 4th Year+)" at bounding box center [279, 206] width 108 height 9
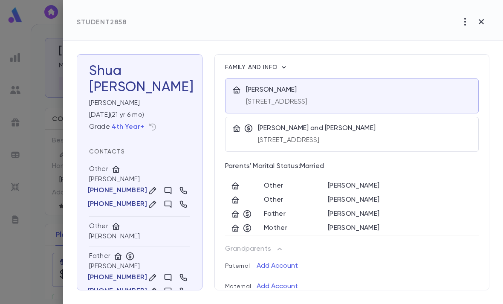
click at [477, 17] on icon "button" at bounding box center [481, 22] width 10 height 10
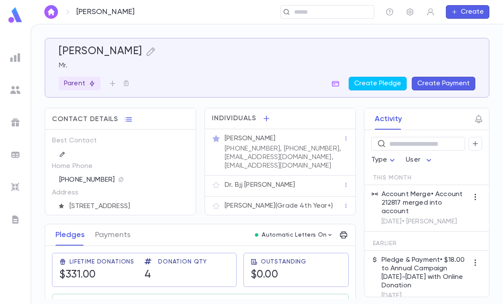
scroll to position [0, 0]
click at [302, 200] on div "Shua Wilhelm (Grade 4th Year+)" at bounding box center [283, 206] width 120 height 12
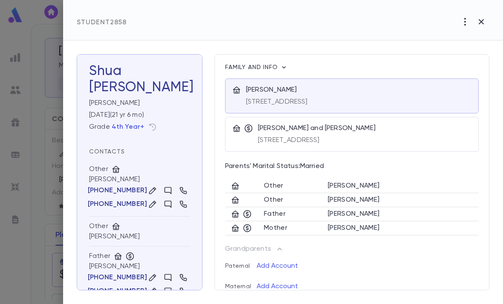
click at [464, 20] on icon "button" at bounding box center [465, 22] width 10 height 10
click at [488, 21] on div at bounding box center [251, 152] width 503 height 304
click at [485, 22] on icon "button" at bounding box center [481, 22] width 10 height 10
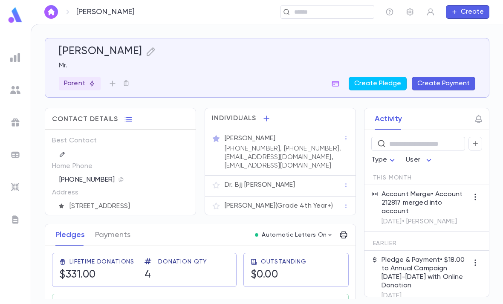
click at [323, 202] on p "Shua Wilhelm (Grade 4th Year+)" at bounding box center [279, 206] width 108 height 9
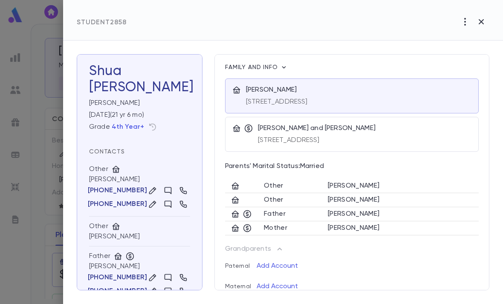
click at [150, 78] on h3 "Shua Wilhelm" at bounding box center [139, 79] width 101 height 32
click at [0, 0] on icon "button" at bounding box center [0, 0] width 0 height 0
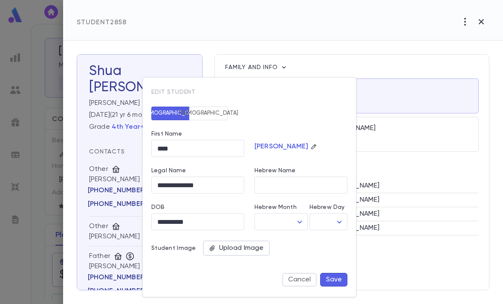
click at [415, 157] on div at bounding box center [251, 152] width 503 height 304
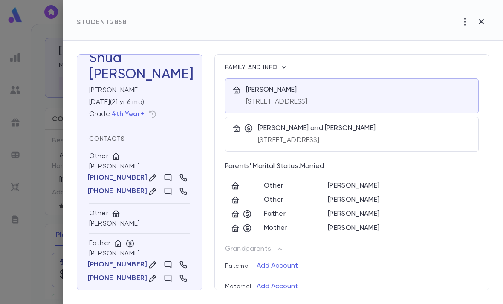
scroll to position [34, 0]
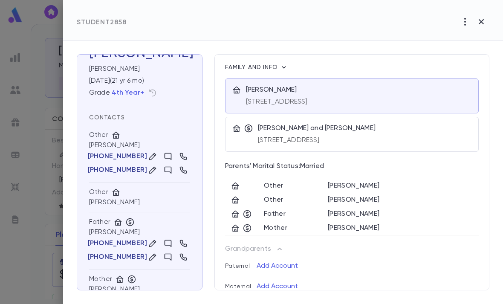
click at [114, 136] on icon at bounding box center [116, 135] width 9 height 9
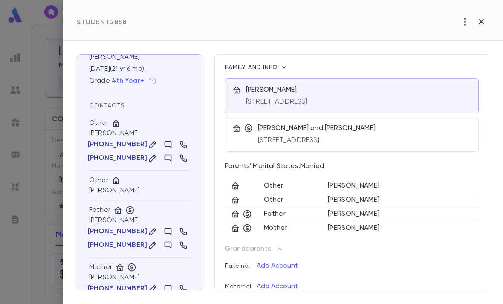
scroll to position [46, 0]
click at [275, 68] on span "Family and info" at bounding box center [252, 67] width 55 height 6
click at [283, 64] on icon "button" at bounding box center [284, 67] width 9 height 9
click at [321, 77] on li "Edit Guardianship" at bounding box center [317, 82] width 71 height 14
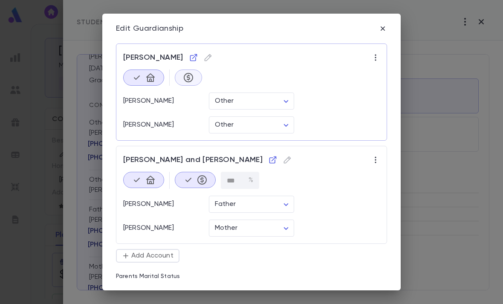
click at [146, 78] on div at bounding box center [143, 78] width 41 height 16
click at [143, 71] on div at bounding box center [143, 78] width 41 height 16
click at [204, 58] on icon "button" at bounding box center [207, 57] width 7 height 7
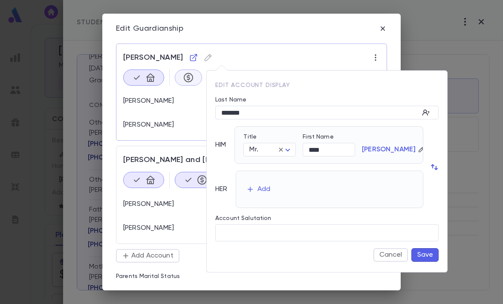
click at [194, 57] on div at bounding box center [251, 152] width 503 height 304
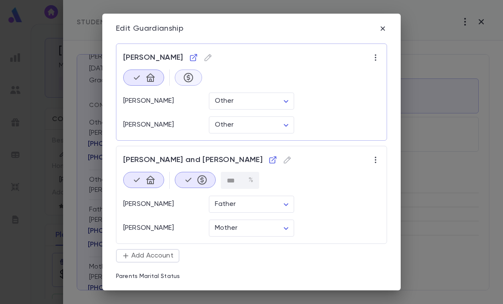
click at [374, 50] on div "Wilhelm, Shua Shua Wilhelm Other ***** ​ Bjj Wilhelm Other ***** ​" at bounding box center [251, 91] width 271 height 97
click at [379, 54] on icon "button" at bounding box center [375, 57] width 9 height 9
click at [365, 127] on div at bounding box center [251, 152] width 503 height 304
click at [378, 161] on icon "button" at bounding box center [375, 160] width 9 height 9
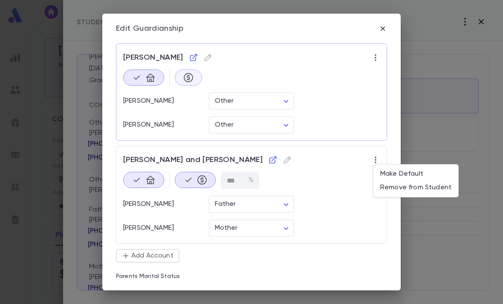
click at [397, 169] on li "Make Default" at bounding box center [416, 174] width 85 height 14
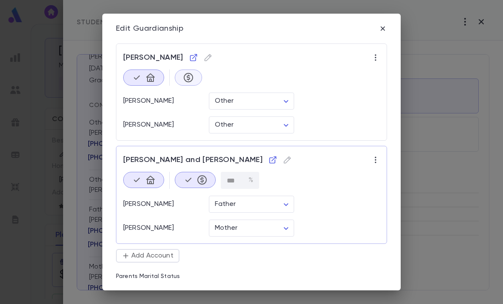
click at [374, 53] on icon "button" at bounding box center [375, 57] width 9 height 9
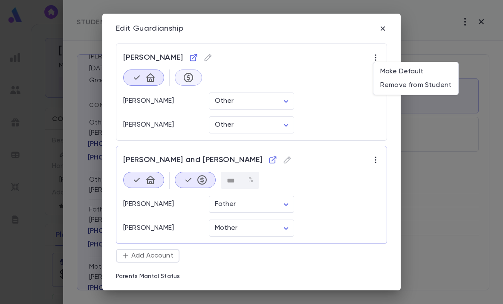
click at [408, 86] on li "Remove from Student" at bounding box center [416, 85] width 85 height 14
type input "******"
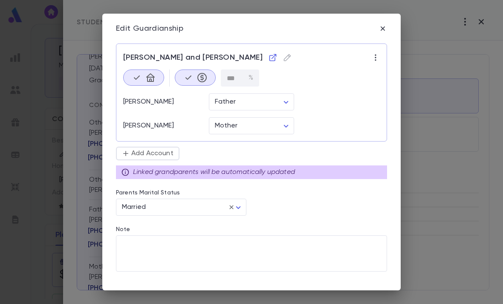
click at [384, 24] on icon "button" at bounding box center [383, 28] width 9 height 9
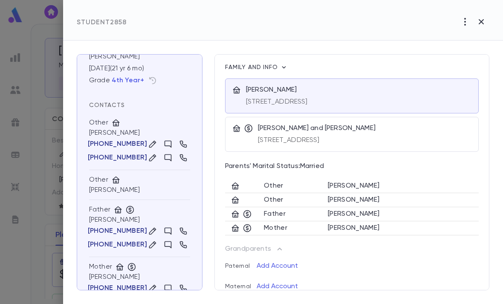
click at [481, 17] on icon "button" at bounding box center [481, 22] width 10 height 10
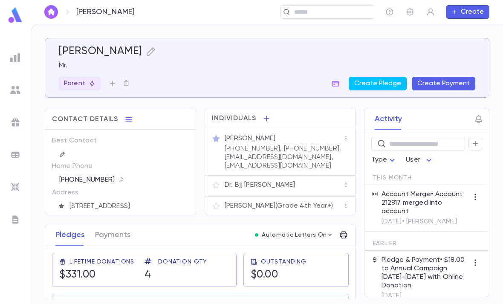
click at [83, 79] on p "Parent" at bounding box center [80, 83] width 32 height 9
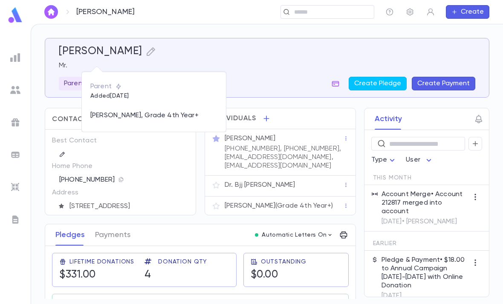
click at [194, 111] on p "Shua Wilhelm , Grade 4th Year+" at bounding box center [153, 117] width 127 height 12
click at [257, 46] on div at bounding box center [251, 152] width 503 height 304
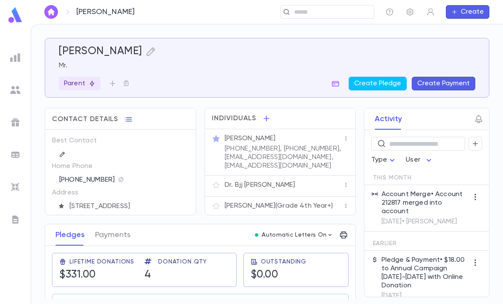
click at [338, 197] on div "Shua Wilhelm (Grade 4th Year+)" at bounding box center [280, 207] width 151 height 21
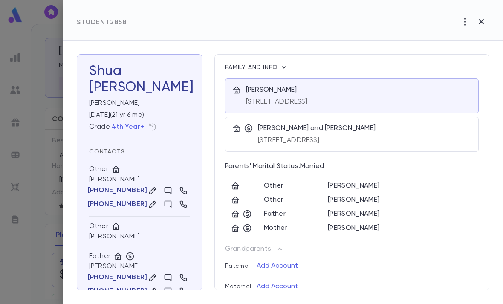
click at [403, 94] on div "Wilhelm, Shua" at bounding box center [359, 90] width 226 height 9
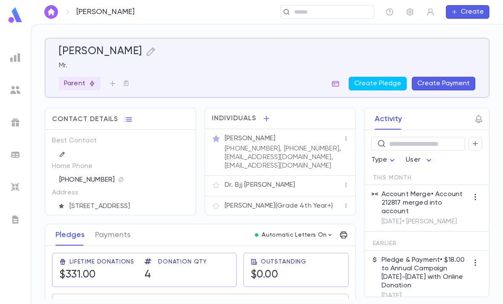
click at [299, 204] on p "[PERSON_NAME] (Grade 4th Year+)" at bounding box center [279, 206] width 108 height 9
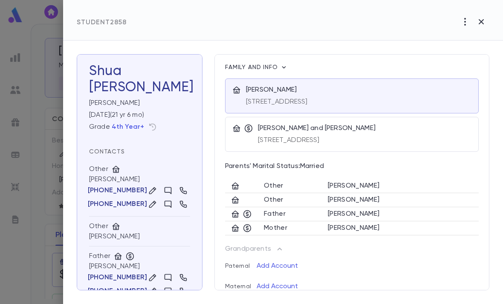
click at [380, 99] on div "[STREET_ADDRESS]" at bounding box center [359, 100] width 226 height 12
click at [277, 68] on span "Family and info" at bounding box center [252, 67] width 55 height 6
click at [278, 69] on span "Family and info" at bounding box center [252, 67] width 55 height 6
click at [284, 66] on icon "button" at bounding box center [284, 67] width 9 height 9
click at [319, 80] on li "Edit Guardianship" at bounding box center [317, 82] width 71 height 14
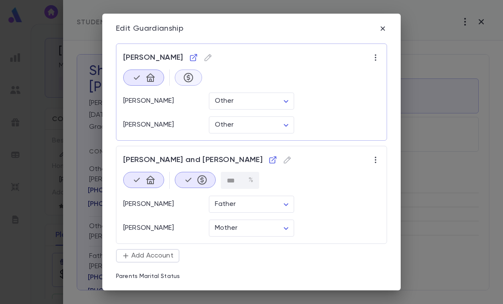
click at [375, 55] on icon "button" at bounding box center [375, 58] width 1 height 6
click at [359, 150] on div at bounding box center [251, 152] width 503 height 304
click at [372, 159] on icon "button" at bounding box center [375, 160] width 9 height 9
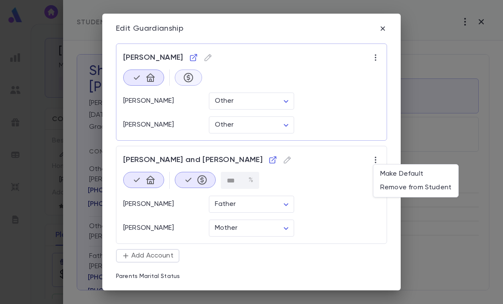
click at [409, 172] on li "Make Default" at bounding box center [416, 174] width 85 height 14
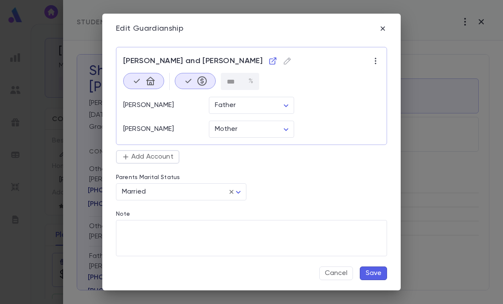
scroll to position [99, 0]
click at [372, 270] on button "Save" at bounding box center [373, 274] width 27 height 14
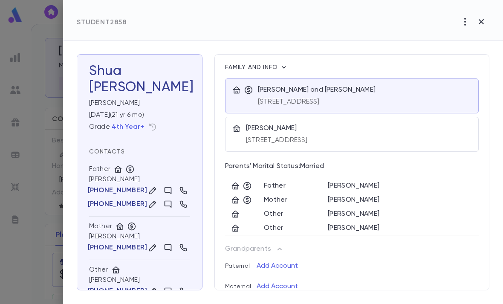
click at [284, 68] on icon "button" at bounding box center [284, 67] width 4 height 2
click at [329, 81] on li "Edit Guardianship" at bounding box center [317, 82] width 71 height 14
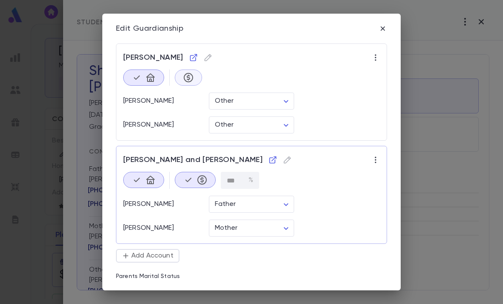
click at [371, 58] on icon "button" at bounding box center [375, 57] width 9 height 9
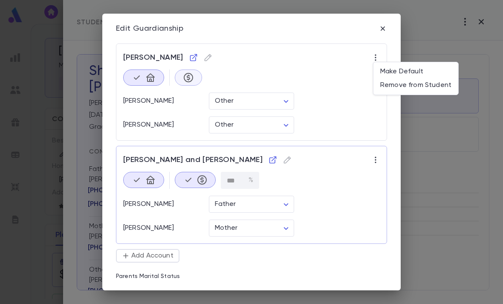
click at [408, 86] on li "Remove from Student" at bounding box center [416, 85] width 85 height 14
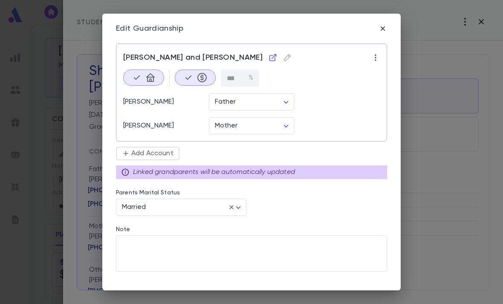
type input "******"
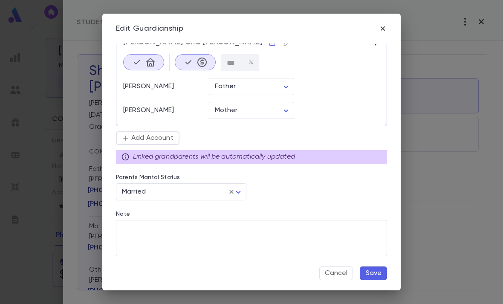
scroll to position [15, 0]
click at [374, 275] on button "Save" at bounding box center [373, 274] width 27 height 14
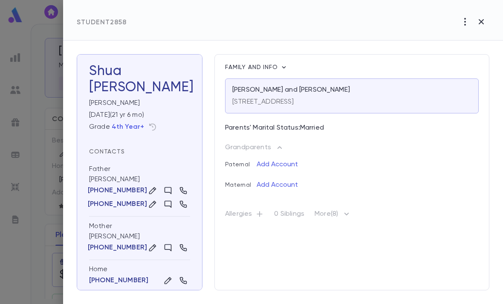
click at [286, 70] on icon "button" at bounding box center [284, 67] width 9 height 9
click at [50, 184] on div at bounding box center [251, 152] width 503 height 304
click at [49, 181] on div at bounding box center [251, 152] width 503 height 304
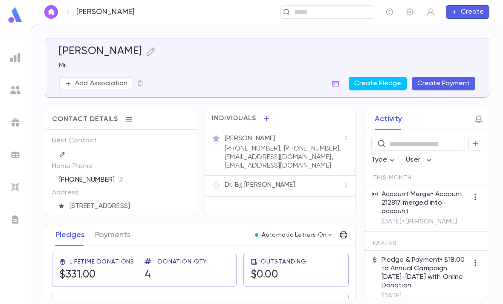
click at [347, 184] on icon "button" at bounding box center [346, 185] width 6 height 6
click at [359, 197] on ul "Remove" at bounding box center [365, 197] width 40 height 19
click at [303, 187] on div at bounding box center [251, 152] width 503 height 304
click at [298, 183] on div "Dr. Bjj Wilhelm" at bounding box center [284, 185] width 119 height 9
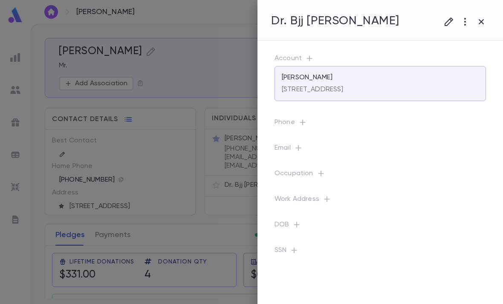
click at [461, 20] on icon "button" at bounding box center [465, 22] width 10 height 10
click at [442, 70] on li "Delete" at bounding box center [460, 67] width 79 height 14
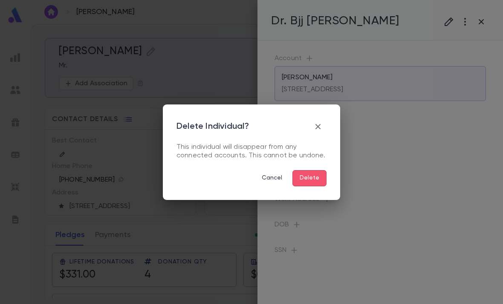
click at [315, 177] on button "Delete" at bounding box center [310, 178] width 34 height 16
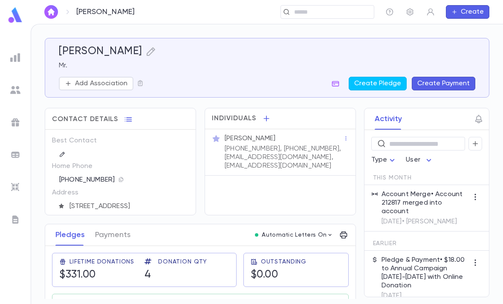
click at [265, 113] on button "button" at bounding box center [267, 119] width 14 height 14
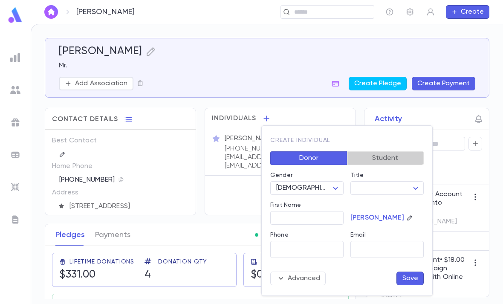
click at [402, 161] on button "Student" at bounding box center [385, 158] width 77 height 14
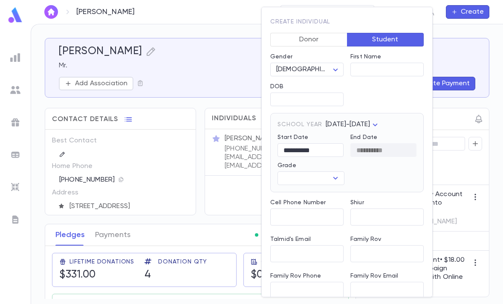
click at [234, 194] on div at bounding box center [251, 152] width 503 height 304
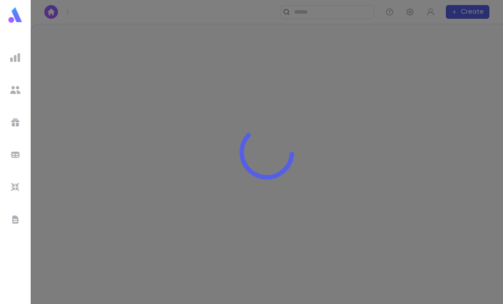
scroll to position [27, 0]
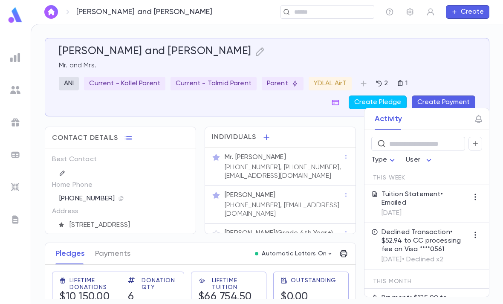
click at [148, 49] on h5 "[PERSON_NAME] and [PERSON_NAME]" at bounding box center [155, 51] width 193 height 13
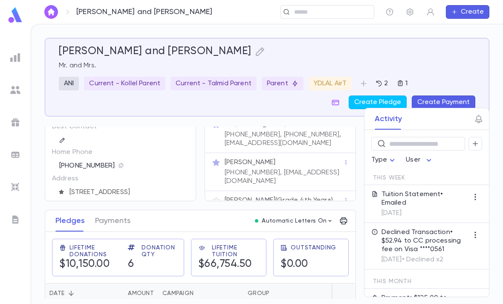
scroll to position [17, 0]
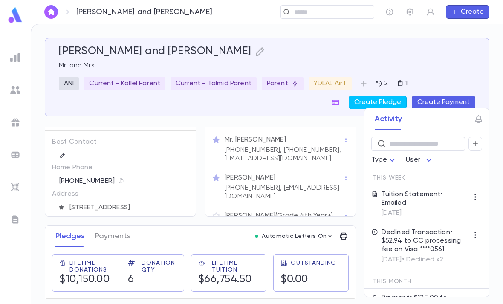
click at [401, 83] on icon "button" at bounding box center [400, 83] width 5 height 6
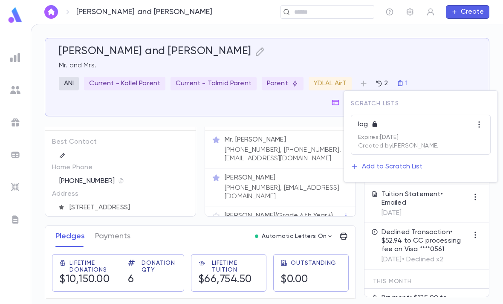
click at [162, 104] on div at bounding box center [251, 152] width 503 height 304
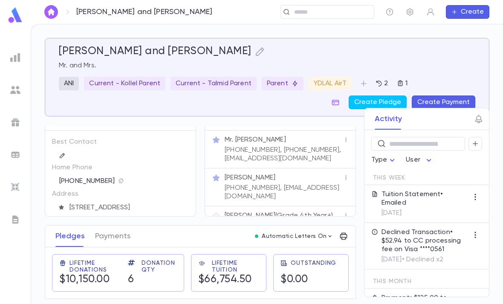
click at [403, 87] on button "1" at bounding box center [402, 84] width 17 height 14
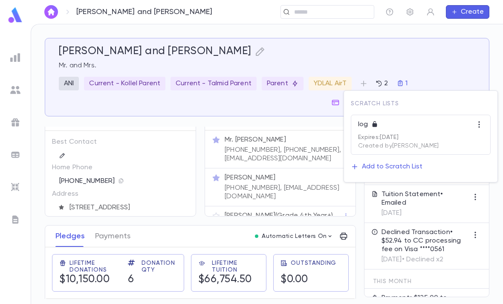
click at [388, 167] on div "Add to Scratch List" at bounding box center [392, 166] width 61 height 9
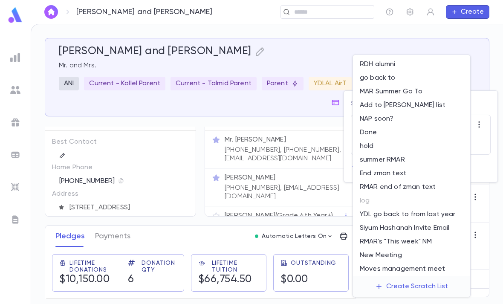
click at [402, 282] on div "Create Scratch List" at bounding box center [417, 286] width 62 height 9
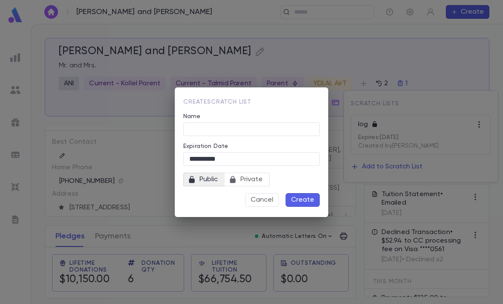
click at [217, 133] on input "Name" at bounding box center [251, 128] width 136 height 13
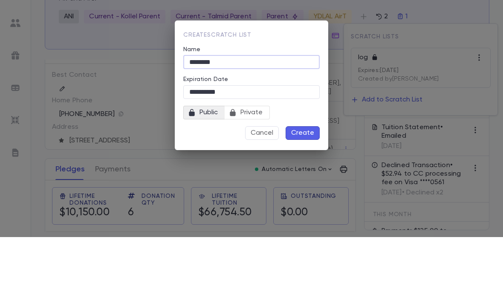
type input "***"
type input "*******"
click at [265, 174] on span "Private" at bounding box center [251, 180] width 29 height 12
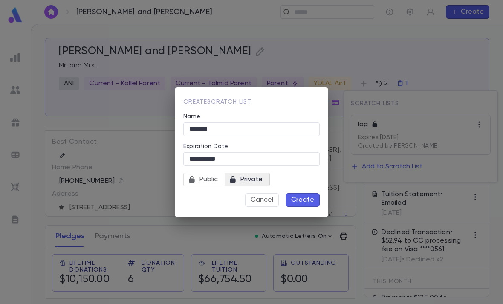
click at [313, 197] on button "Create" at bounding box center [303, 200] width 34 height 14
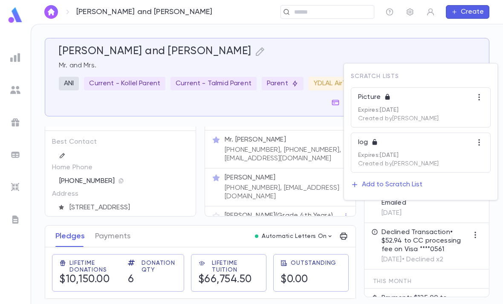
click at [333, 14] on div at bounding box center [251, 152] width 503 height 304
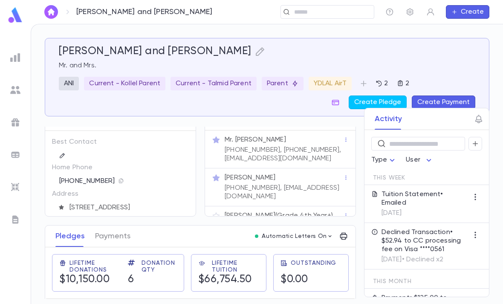
click at [311, 11] on input "text" at bounding box center [331, 12] width 79 height 8
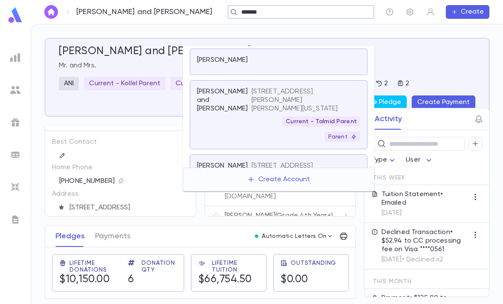
type input "*******"
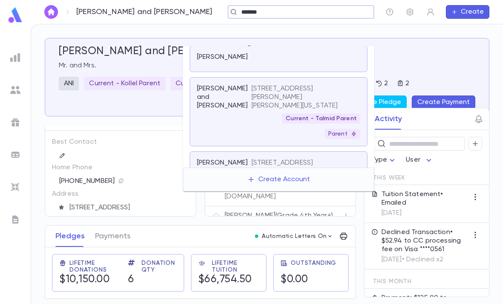
scroll to position [2, 0]
click at [269, 114] on div "Current - Talmid Parent Parent" at bounding box center [306, 127] width 109 height 26
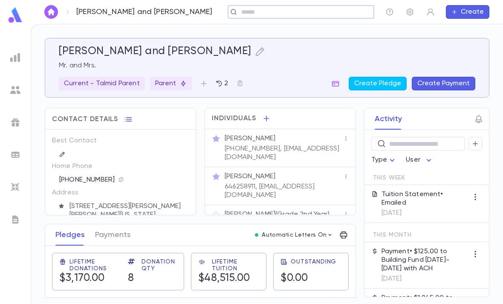
click at [289, 180] on div "Mrs. Shifra Teicher" at bounding box center [284, 176] width 119 height 9
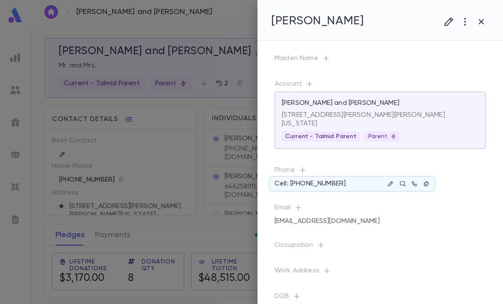
click at [392, 181] on icon "button" at bounding box center [390, 183] width 5 height 5
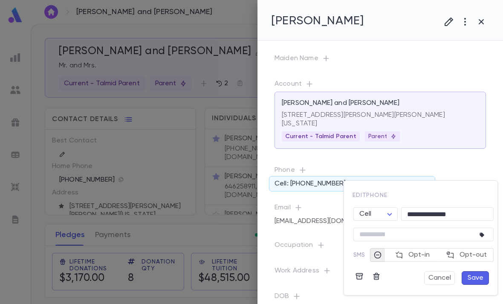
click at [458, 215] on input "**********" at bounding box center [447, 214] width 93 height 13
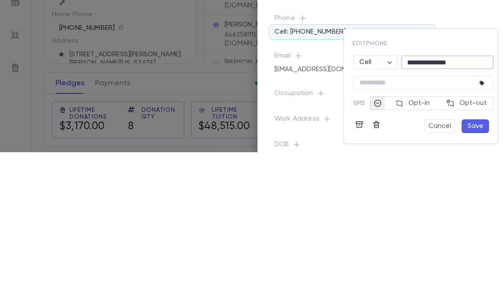
type input "**********"
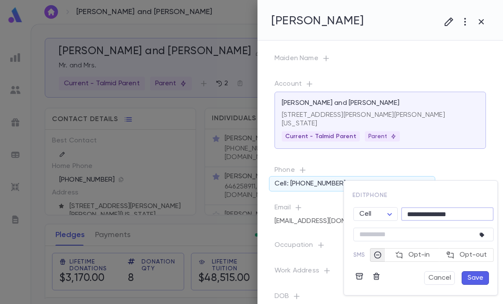
click at [479, 271] on button "Save" at bounding box center [475, 278] width 27 height 14
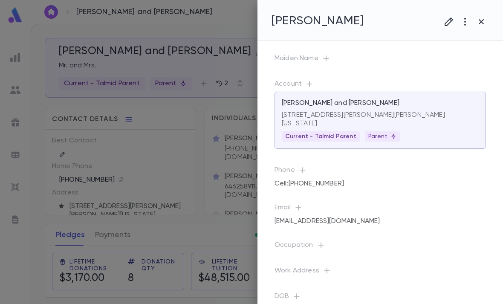
click at [191, 242] on div at bounding box center [251, 152] width 503 height 304
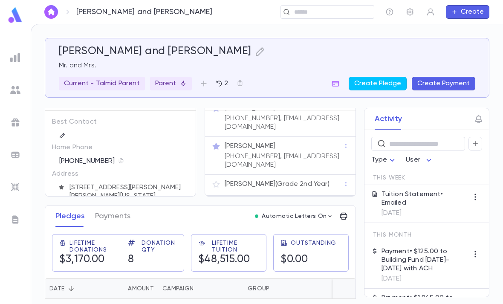
scroll to position [12, 0]
click at [243, 77] on button "button" at bounding box center [240, 84] width 14 height 14
click at [278, 97] on div "Add to Scratch List" at bounding box center [282, 94] width 61 height 9
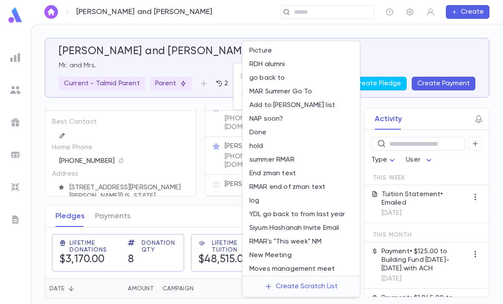
click at [284, 52] on li "Picture" at bounding box center [301, 51] width 117 height 14
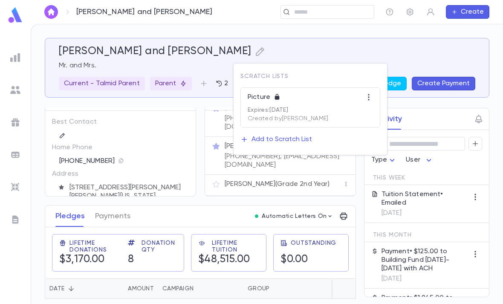
click at [208, 150] on div at bounding box center [251, 152] width 503 height 304
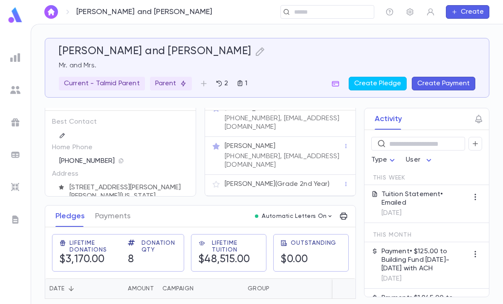
click at [314, 114] on p "(917) 697-8845, abrahamteicher@msn.com" at bounding box center [284, 122] width 119 height 17
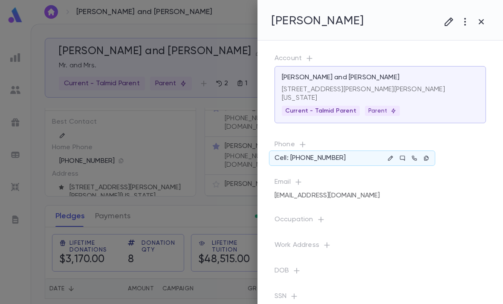
click at [395, 153] on button "button" at bounding box center [391, 158] width 10 height 10
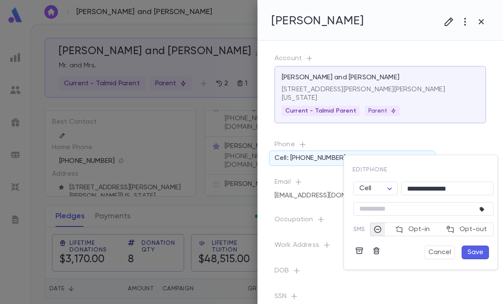
click at [472, 136] on div at bounding box center [251, 152] width 503 height 304
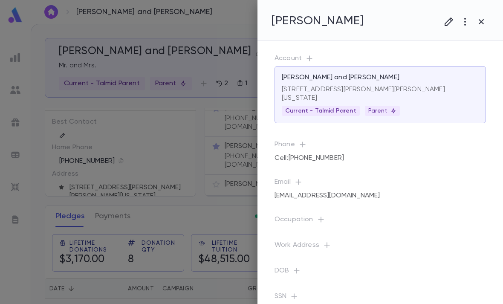
click at [341, 152] on div "Cell : (917) 697-8845" at bounding box center [381, 158] width 212 height 12
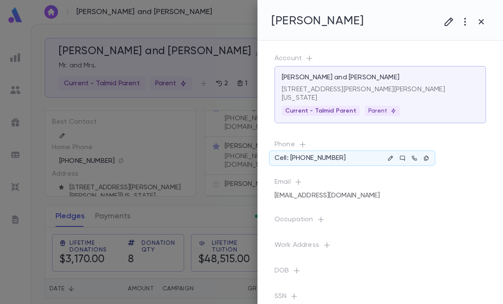
click at [400, 155] on icon at bounding box center [403, 158] width 6 height 6
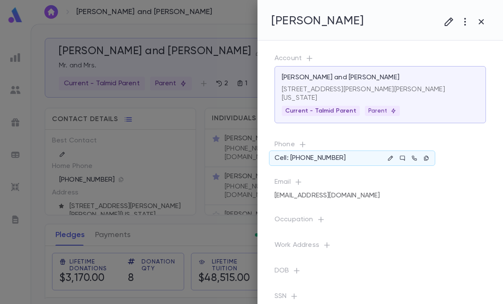
click at [184, 242] on div at bounding box center [251, 152] width 503 height 304
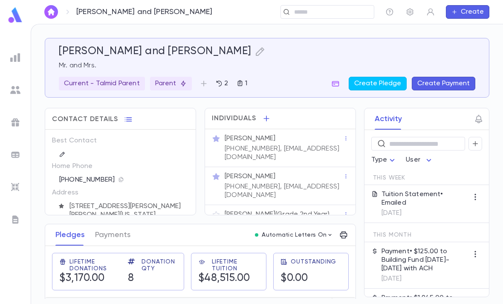
click at [413, 15] on icon "button" at bounding box center [410, 12] width 9 height 9
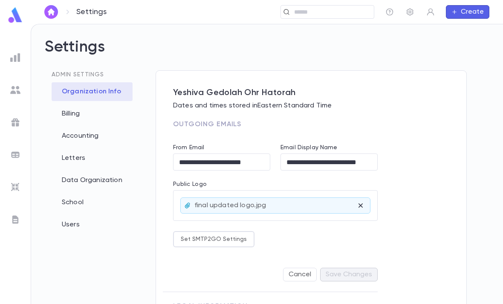
click at [20, 91] on img at bounding box center [15, 90] width 10 height 10
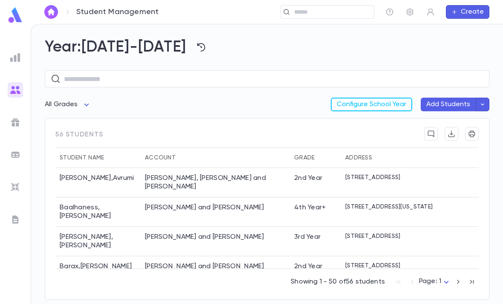
click at [206, 168] on div "Abenson, Dovid and Yehudis" at bounding box center [215, 182] width 149 height 29
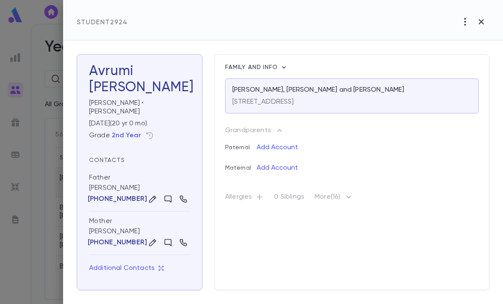
click at [53, 138] on div at bounding box center [251, 152] width 503 height 304
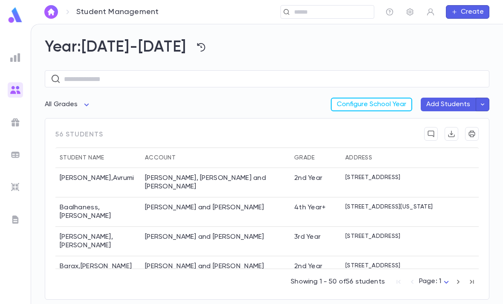
click at [430, 131] on icon "button" at bounding box center [431, 134] width 6 height 6
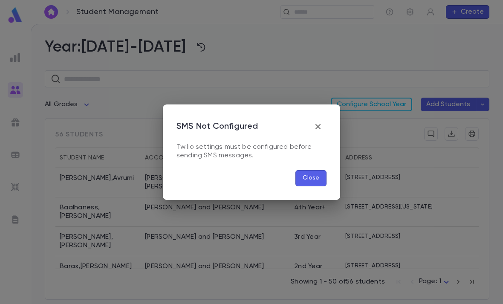
click at [455, 182] on div "SMS Not Configured Twilio settings must be configured before sending SMS messag…" at bounding box center [251, 152] width 503 height 304
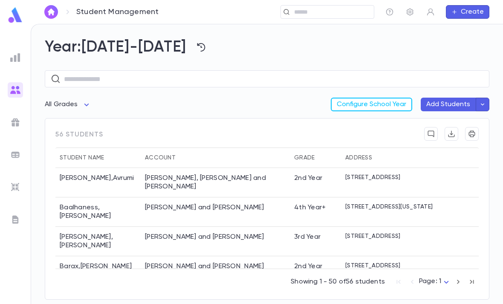
click at [320, 14] on input "text" at bounding box center [331, 12] width 79 height 8
click at [322, 9] on input "text" at bounding box center [331, 12] width 79 height 8
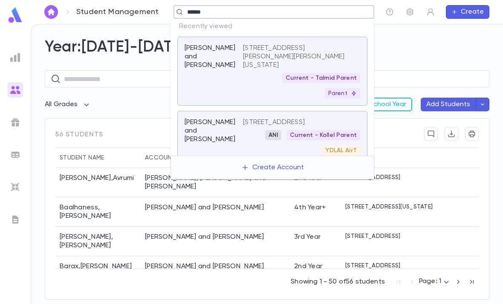
type input "*******"
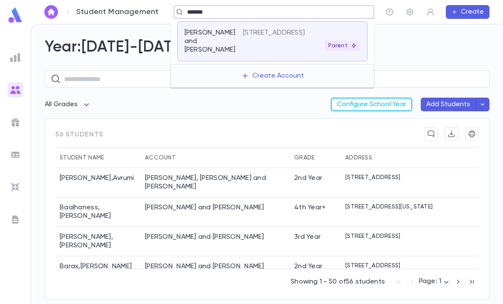
click at [305, 37] on p "1418 s crescent heights blvd, los angeles CA 90035" at bounding box center [274, 33] width 62 height 9
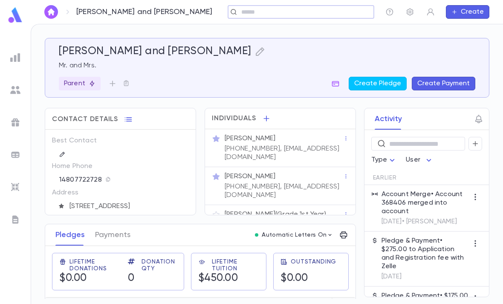
click at [347, 167] on div "Mrs. Tali Benlulu (323) 459-4933, tkrutovski@gmail.com" at bounding box center [280, 186] width 151 height 38
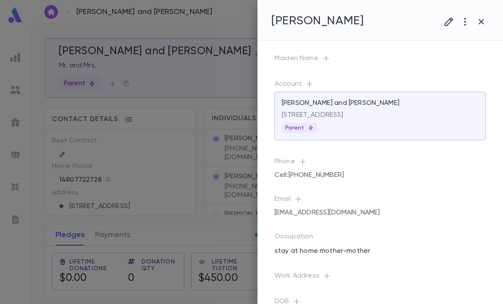
click at [345, 213] on div "tkrutovski@gmail.com" at bounding box center [381, 213] width 212 height 12
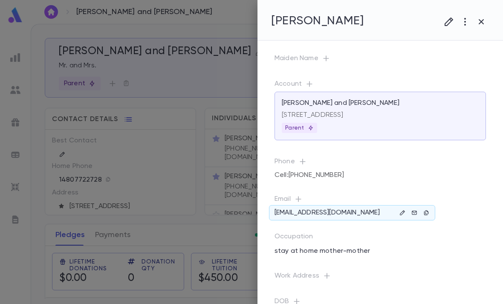
click at [426, 211] on icon "button" at bounding box center [426, 212] width 4 height 5
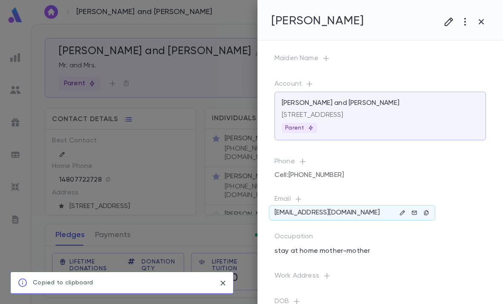
click at [220, 238] on div at bounding box center [251, 152] width 503 height 304
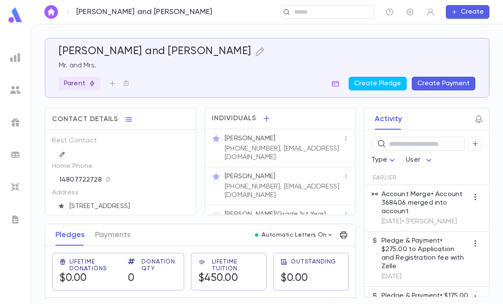
click at [333, 142] on div "Mr. Shay Benlulu" at bounding box center [284, 138] width 119 height 9
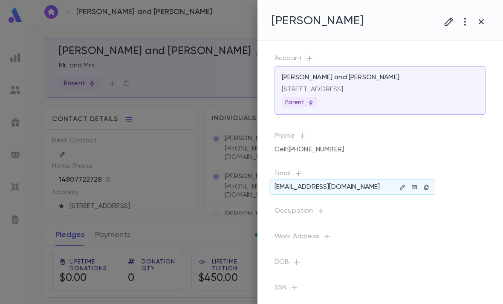
click at [415, 186] on icon at bounding box center [415, 187] width 6 height 6
click at [484, 17] on icon "button" at bounding box center [481, 22] width 10 height 10
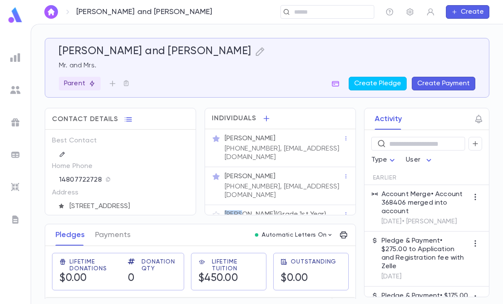
click at [312, 15] on input "text" at bounding box center [331, 12] width 79 height 8
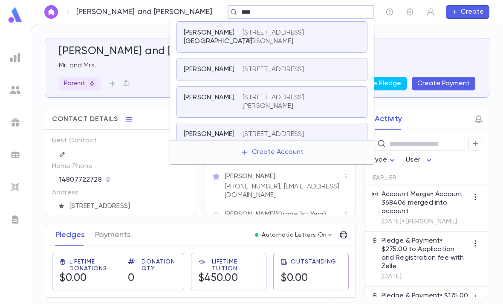
click at [276, 9] on input "****" at bounding box center [298, 12] width 119 height 8
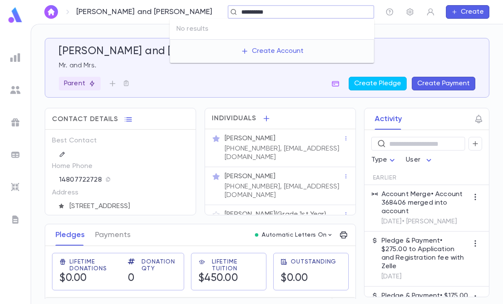
type input "**********"
click at [16, 93] on img at bounding box center [15, 90] width 10 height 10
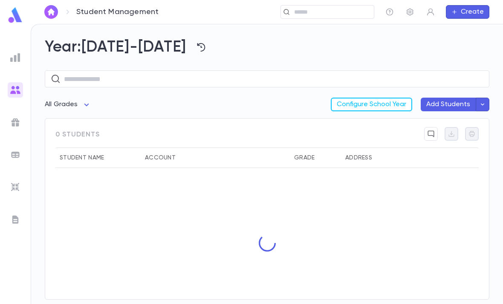
click at [13, 88] on img at bounding box center [15, 90] width 10 height 10
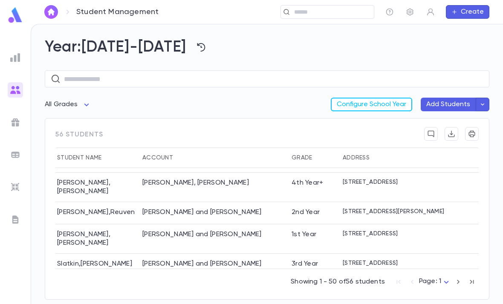
scroll to position [978, 3]
click at [145, 209] on div "Segan-Kohanim, Mordechai and Dora" at bounding box center [201, 213] width 119 height 9
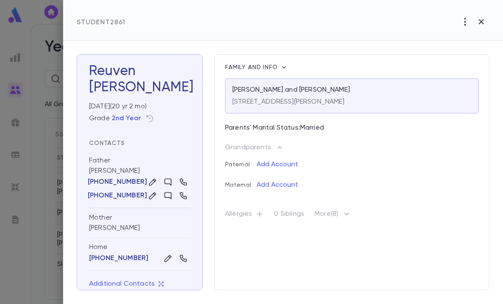
click at [46, 69] on div at bounding box center [251, 152] width 503 height 304
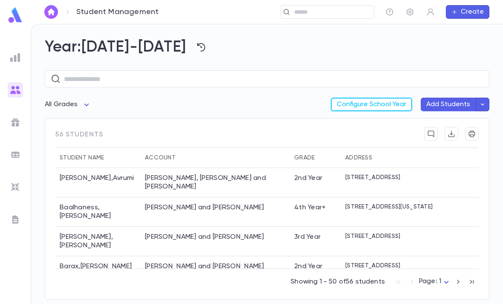
click at [319, 10] on input "text" at bounding box center [331, 12] width 79 height 8
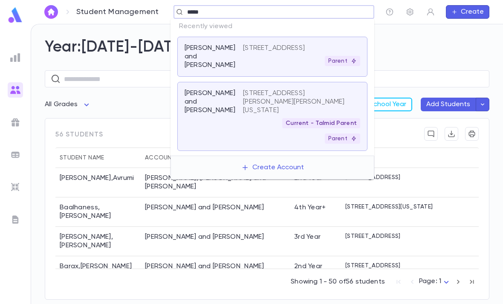
type input "******"
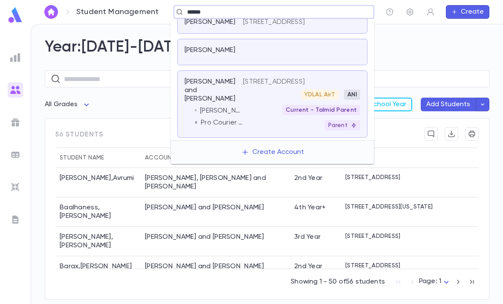
scroll to position [122, 0]
click at [287, 86] on p "1535 Redondo Ln, Lakewood NJ 08701" at bounding box center [274, 82] width 62 height 9
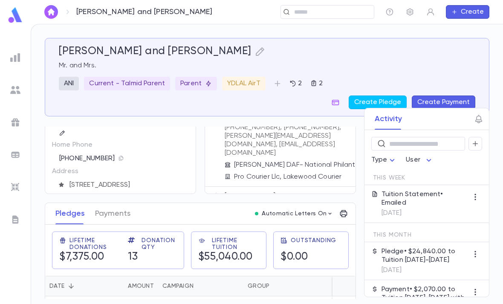
scroll to position [17, 0]
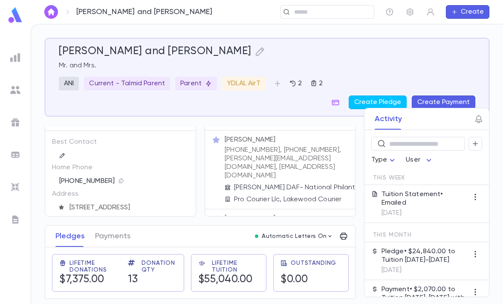
click at [331, 11] on input "text" at bounding box center [331, 12] width 79 height 8
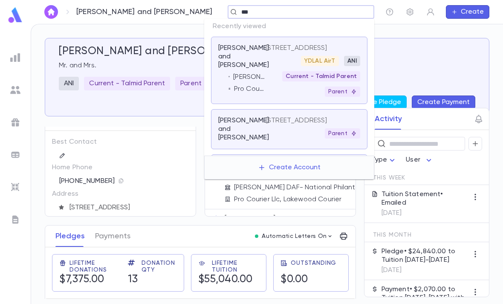
type input "****"
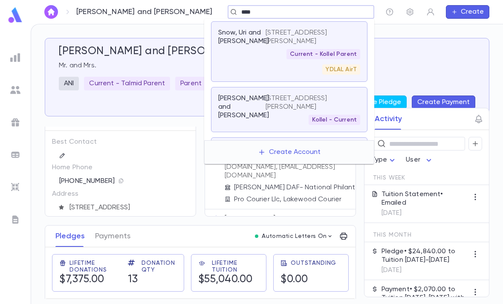
click at [279, 66] on div "Current - Kollel Parent YDLAL AirT" at bounding box center [313, 62] width 95 height 26
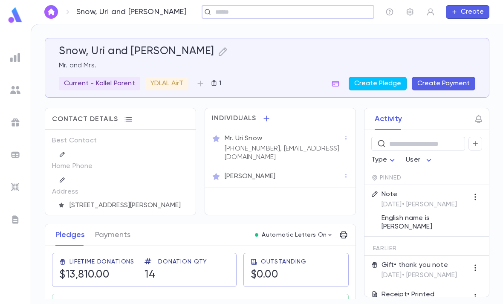
click at [238, 14] on input "text" at bounding box center [285, 12] width 145 height 8
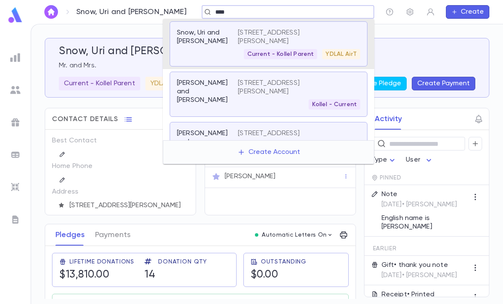
type input "*****"
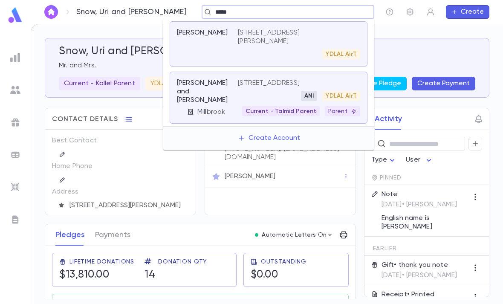
click at [263, 80] on p "68 Lafayette Ave, Passaic NJ" at bounding box center [269, 83] width 62 height 9
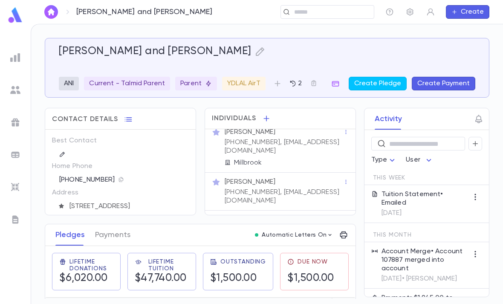
click at [319, 14] on input "text" at bounding box center [331, 12] width 79 height 8
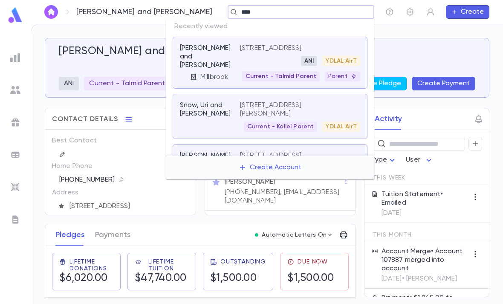
type input "*****"
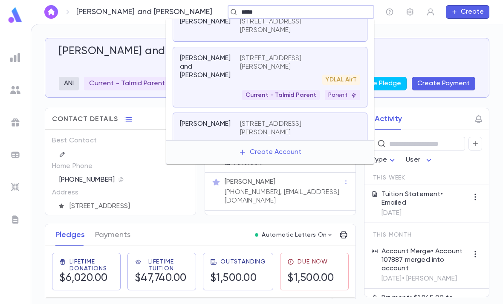
scroll to position [38, 0]
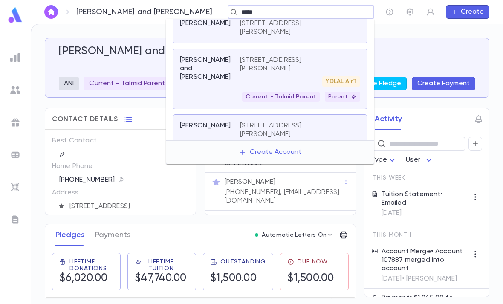
click at [298, 73] on p "2013 Thistlewood Rd, Baltimore MD 21209" at bounding box center [295, 64] width 110 height 17
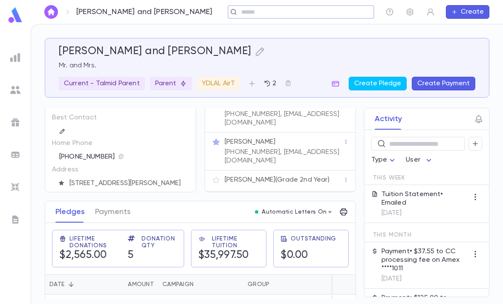
scroll to position [12, 0]
click at [10, 58] on img at bounding box center [15, 57] width 10 height 10
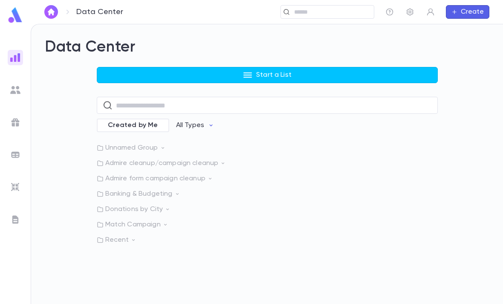
click at [275, 74] on p "Start a List" at bounding box center [273, 75] width 35 height 9
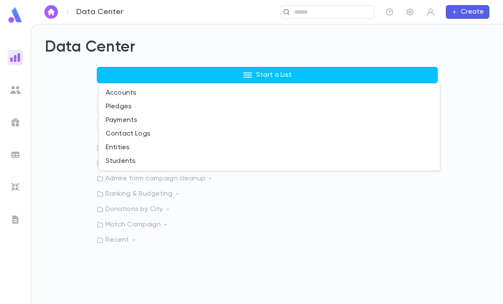
click at [156, 93] on li "Accounts" at bounding box center [269, 93] width 341 height 14
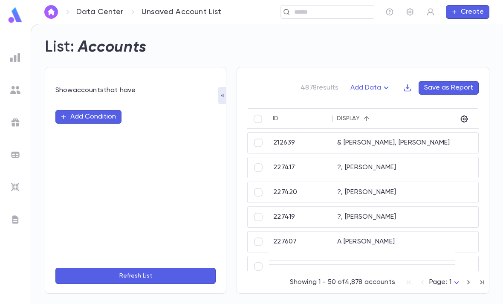
click at [105, 113] on button "Add Condition" at bounding box center [88, 117] width 66 height 14
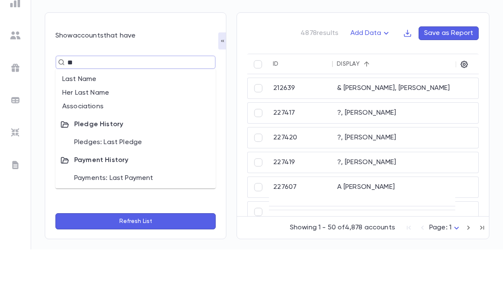
type input "***"
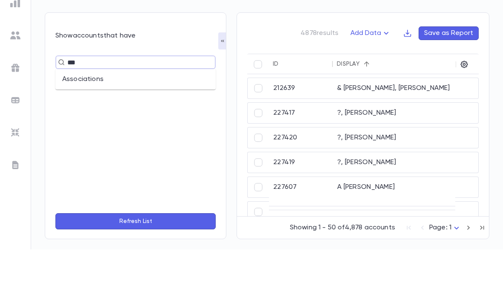
click at [130, 127] on li "Associations" at bounding box center [135, 134] width 160 height 14
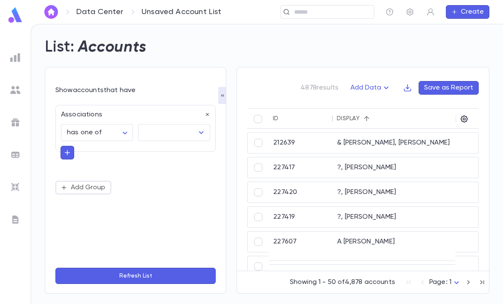
click at [166, 125] on input "text" at bounding box center [168, 133] width 52 height 16
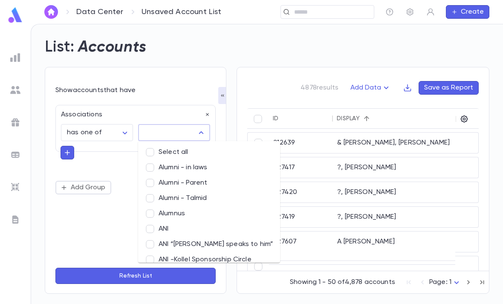
click at [179, 125] on input "text" at bounding box center [168, 133] width 52 height 16
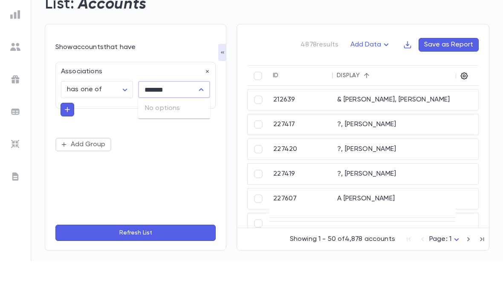
type input "******"
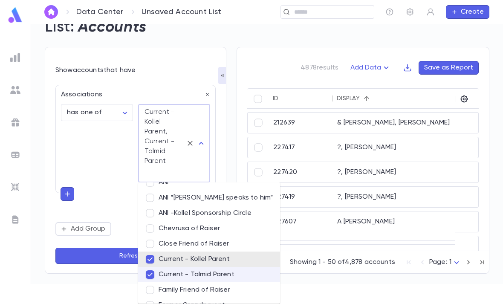
scroll to position [64, 0]
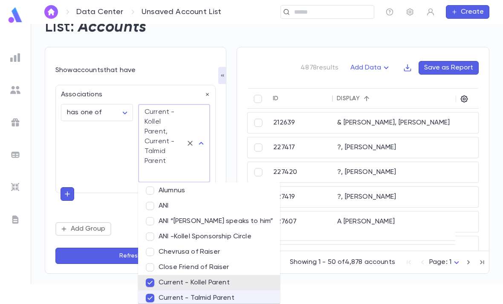
click at [181, 166] on input "text" at bounding box center [162, 174] width 41 height 16
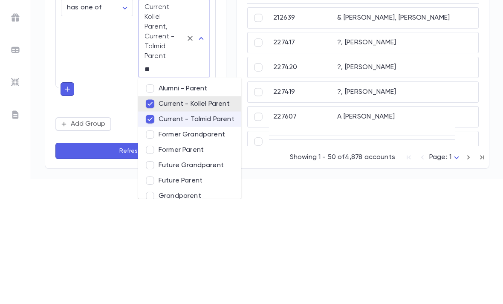
type input "***"
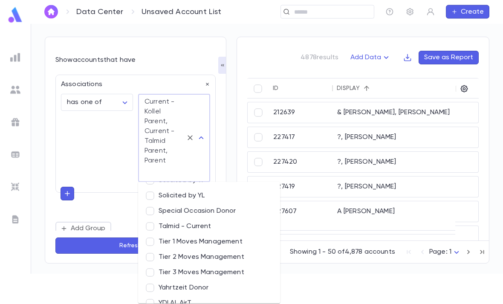
scroll to position [41, 0]
click at [103, 170] on div "**********" at bounding box center [135, 150] width 160 height 161
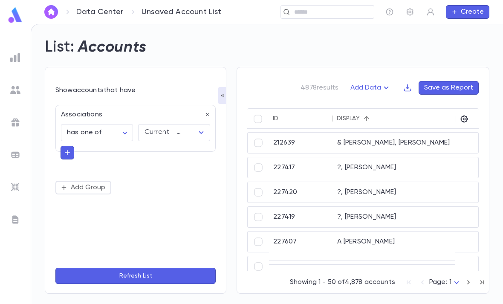
scroll to position [27, 0]
click at [71, 148] on icon "button" at bounding box center [68, 152] width 8 height 9
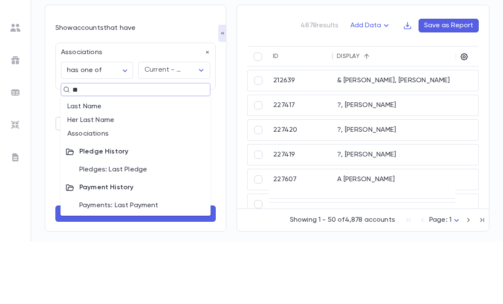
type input "***"
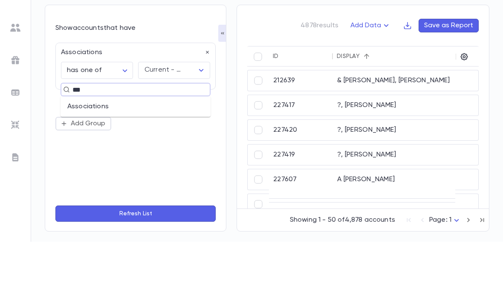
click at [128, 162] on li "Associations" at bounding box center [136, 169] width 150 height 14
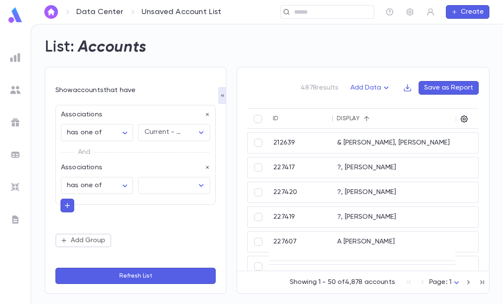
click at [162, 177] on input "text" at bounding box center [168, 185] width 52 height 16
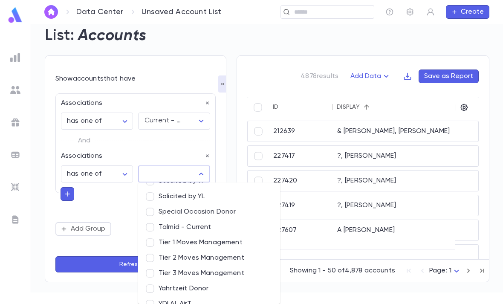
scroll to position [626, 0]
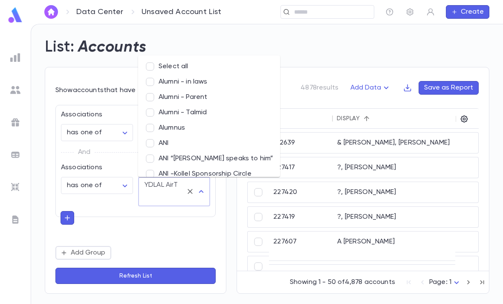
click at [87, 225] on div "**********" at bounding box center [135, 180] width 160 height 161
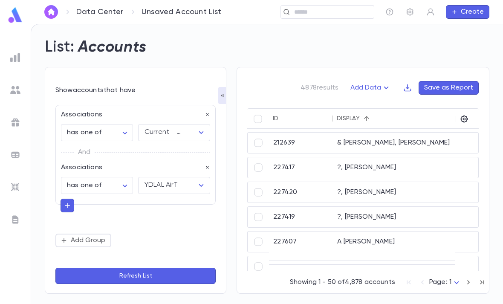
click at [90, 234] on button "Add Group" at bounding box center [83, 241] width 56 height 14
click at [148, 248] on input "text" at bounding box center [132, 254] width 124 height 12
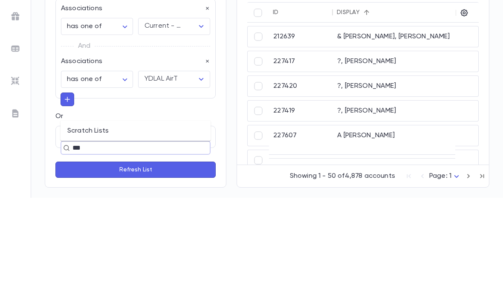
type input "****"
click at [134, 230] on li "Scratch Lists" at bounding box center [136, 237] width 150 height 14
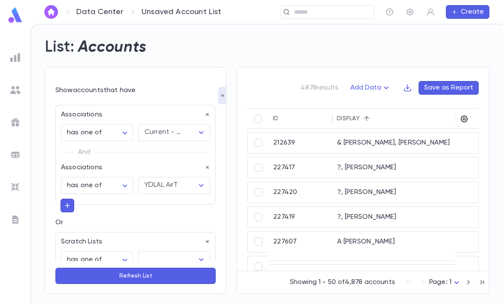
click at [180, 252] on input "text" at bounding box center [168, 260] width 52 height 16
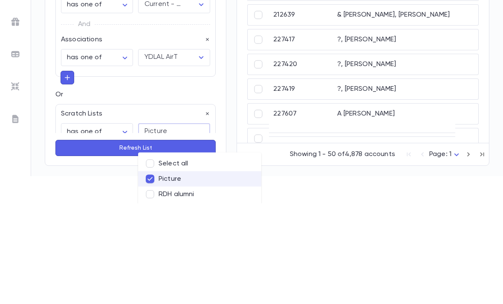
click at [168, 163] on div "**********" at bounding box center [135, 132] width 160 height 108
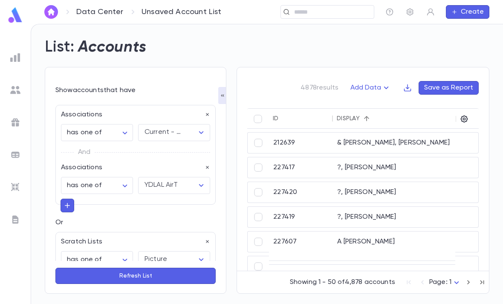
click at [149, 275] on button "Refresh List" at bounding box center [135, 276] width 160 height 16
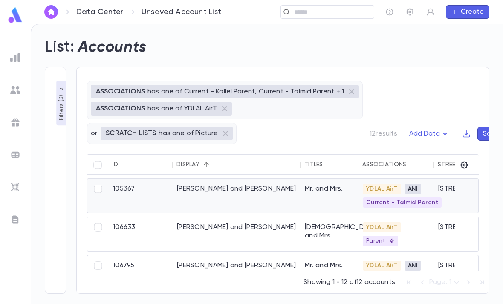
click at [281, 179] on div "[PERSON_NAME] and [PERSON_NAME]" at bounding box center [237, 196] width 128 height 34
click at [62, 93] on p "Filters ( 3 )" at bounding box center [61, 107] width 9 height 28
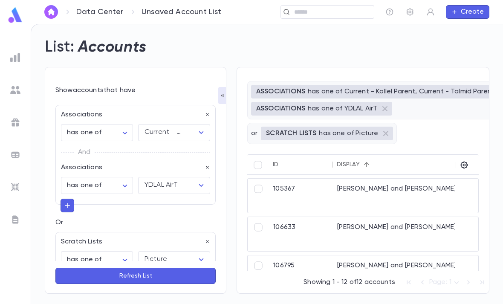
click at [141, 279] on button "Refresh List" at bounding box center [135, 276] width 160 height 16
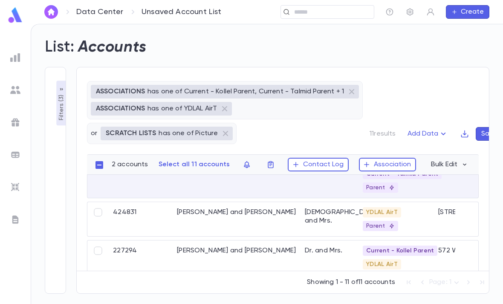
scroll to position [119, 0]
click at [56, 92] on button "Filters ( 3 )" at bounding box center [61, 103] width 10 height 45
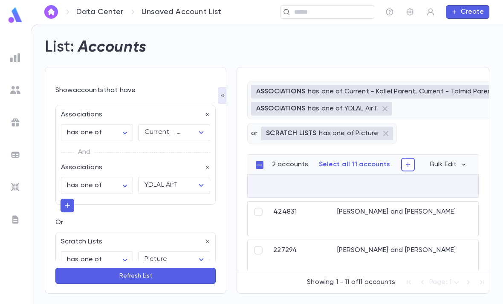
click at [215, 86] on form "**********" at bounding box center [135, 185] width 160 height 199
click at [219, 87] on button "button" at bounding box center [222, 95] width 9 height 17
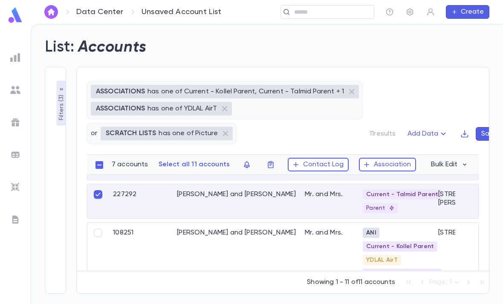
scroll to position [384, 0]
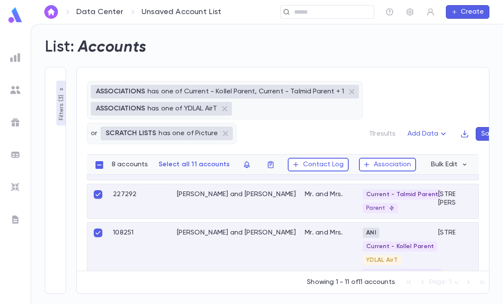
click at [267, 160] on icon "button" at bounding box center [271, 164] width 9 height 9
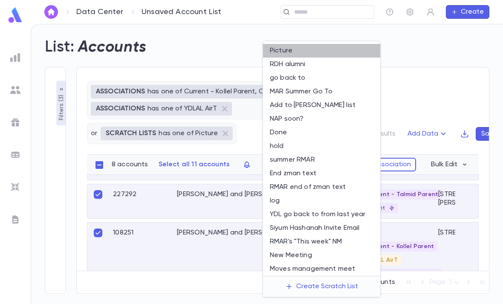
click at [290, 46] on li "Picture" at bounding box center [321, 51] width 117 height 14
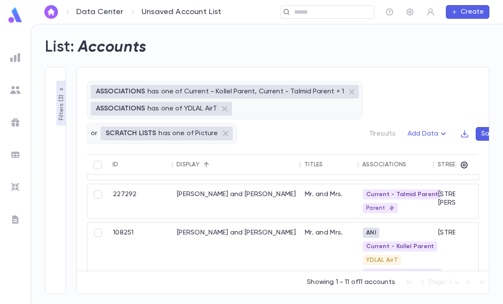
click at [62, 93] on p "Filters ( 3 )" at bounding box center [61, 107] width 9 height 28
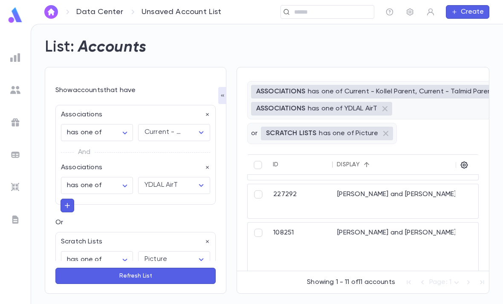
click at [206, 238] on button "button" at bounding box center [208, 242] width 6 height 9
click at [64, 201] on icon "button" at bounding box center [68, 205] width 8 height 9
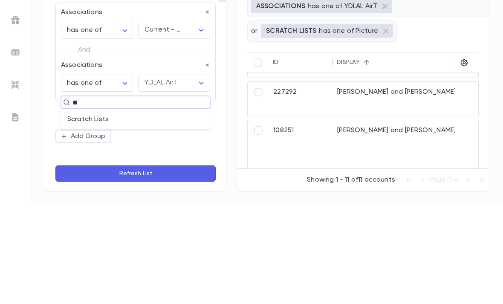
type input "***"
click at [133, 215] on li "Scratch Lists" at bounding box center [136, 222] width 150 height 14
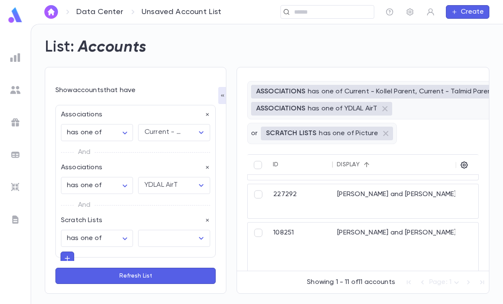
click at [165, 230] on input "text" at bounding box center [168, 238] width 52 height 16
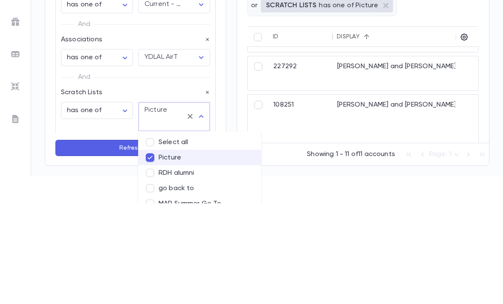
click at [121, 168] on body "**********" at bounding box center [251, 137] width 503 height 280
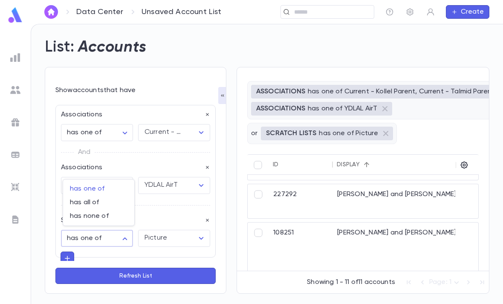
click at [107, 215] on span "has none of" at bounding box center [99, 216] width 58 height 9
type input "**********"
click at [141, 278] on button "Refresh List" at bounding box center [135, 276] width 160 height 16
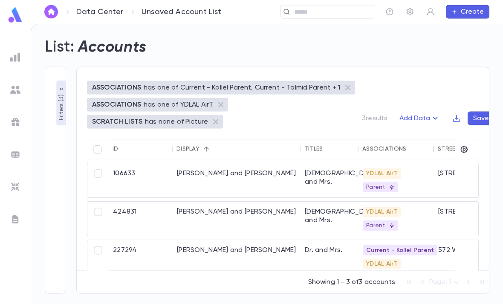
scroll to position [27, 0]
click at [334, 15] on input "text" at bounding box center [331, 12] width 79 height 8
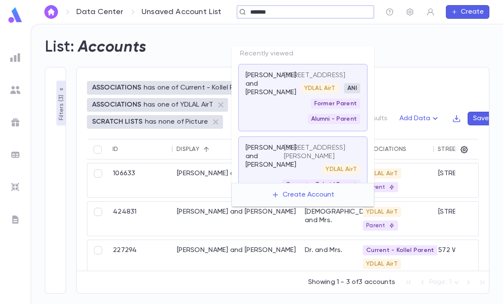
type input "********"
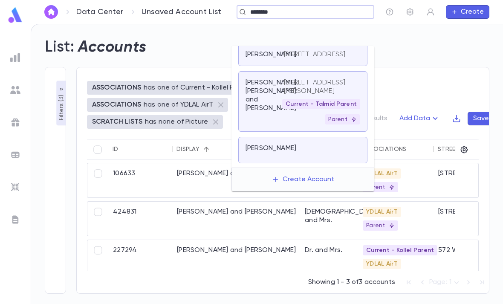
scroll to position [42, 0]
click at [323, 81] on p "1126 E. Eckman St., South Bend IN 46614" at bounding box center [317, 87] width 66 height 17
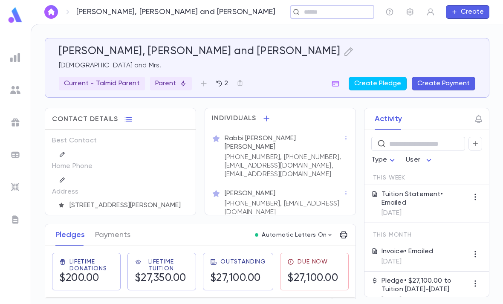
click at [291, 160] on p "(516) 361-6547, (574) 229-9887, ymrosenman6@gmail.com, Ymrosenman6@gmail.com" at bounding box center [284, 166] width 119 height 26
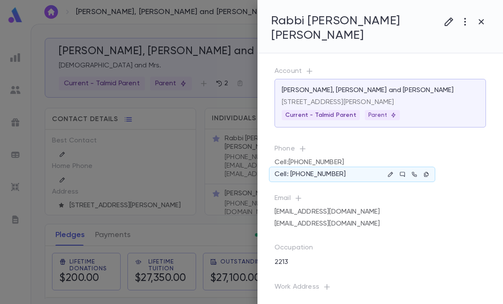
click at [427, 172] on icon "button" at bounding box center [426, 174] width 4 height 5
click at [393, 175] on icon "button" at bounding box center [391, 174] width 6 height 6
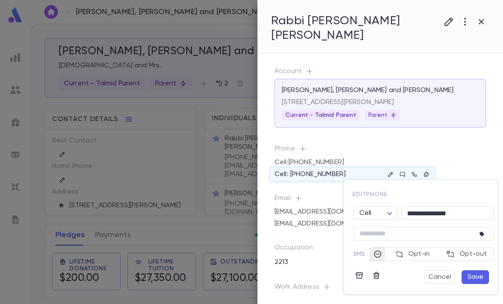
click at [442, 209] on input "**********" at bounding box center [447, 213] width 93 height 13
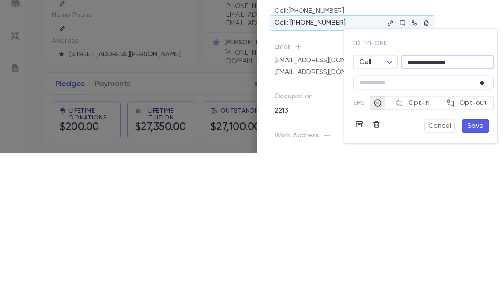
click at [432, 207] on input "**********" at bounding box center [447, 213] width 93 height 13
click at [438, 207] on input "**********" at bounding box center [447, 213] width 93 height 13
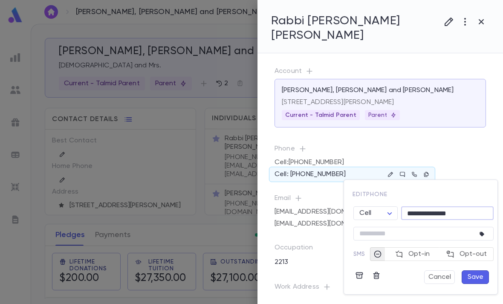
click at [379, 277] on icon "button" at bounding box center [376, 275] width 9 height 9
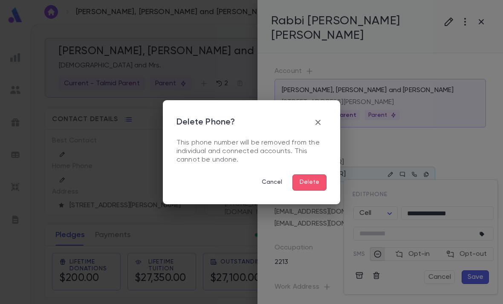
click at [315, 181] on button "Delete" at bounding box center [310, 182] width 34 height 16
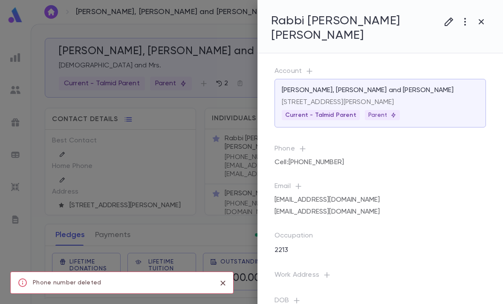
click at [232, 212] on div at bounding box center [251, 152] width 503 height 304
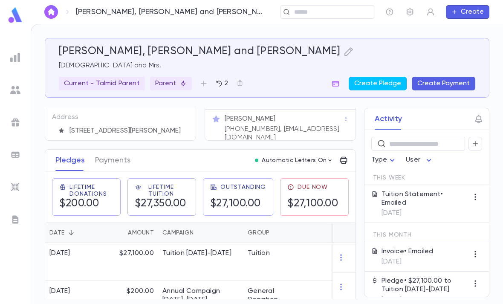
scroll to position [74, 0]
click at [299, 148] on div "Akiva Rosenman (Grade 4th Year+)" at bounding box center [280, 158] width 151 height 21
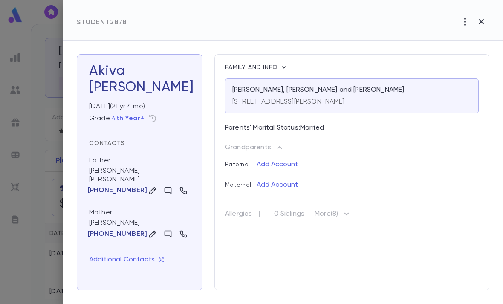
click at [345, 211] on icon "button" at bounding box center [347, 214] width 10 height 10
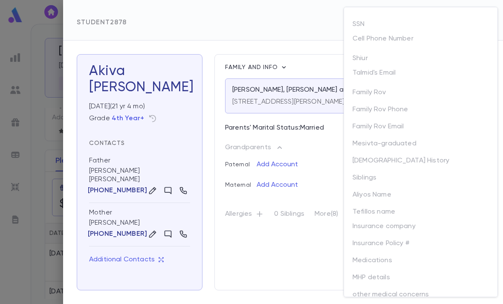
scroll to position [0, 0]
click at [405, 33] on div "SSN" at bounding box center [421, 25] width 136 height 17
click at [404, 39] on p "Cell Phone Number" at bounding box center [383, 41] width 61 height 12
click at [388, 38] on p "Cell Phone Number" at bounding box center [383, 41] width 61 height 12
click at [407, 34] on div "SSN" at bounding box center [421, 25] width 136 height 17
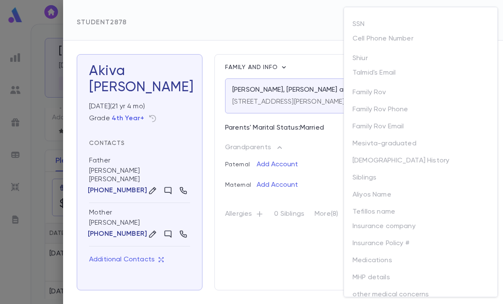
click at [303, 185] on div at bounding box center [251, 152] width 503 height 304
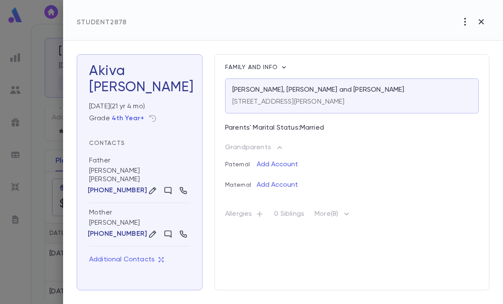
click at [342, 215] on p "More (8)" at bounding box center [333, 216] width 37 height 14
click at [342, 216] on p "More (8)" at bounding box center [333, 216] width 37 height 14
click at [349, 212] on icon "button" at bounding box center [347, 214] width 10 height 10
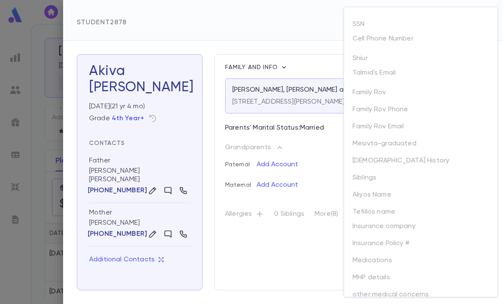
click at [378, 40] on p "Cell Phone Number" at bounding box center [383, 41] width 61 height 12
click at [378, 39] on p "Cell Phone Number" at bounding box center [383, 41] width 61 height 12
click at [386, 37] on p "Cell Phone Number" at bounding box center [383, 41] width 61 height 12
click at [360, 40] on p "Cell Phone Number" at bounding box center [383, 41] width 61 height 12
click at [364, 47] on div at bounding box center [419, 48] width 142 height 5
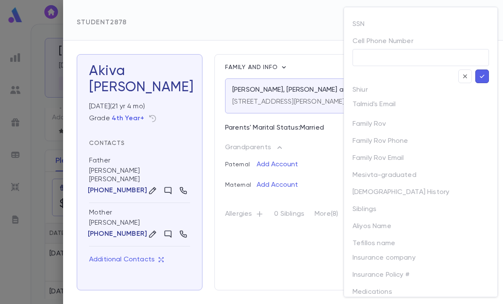
click at [388, 55] on input "text" at bounding box center [421, 57] width 136 height 17
paste input "**********"
type input "**********"
click at [477, 72] on button "button" at bounding box center [483, 77] width 14 height 14
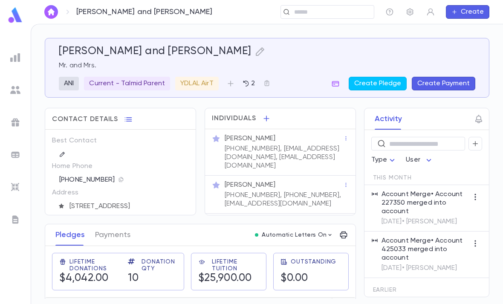
click at [148, 79] on p "Current - Talmid Parent" at bounding box center [127, 83] width 76 height 9
click at [255, 117] on icon "button" at bounding box center [258, 118] width 9 height 9
click at [137, 84] on button "button" at bounding box center [140, 84] width 14 height 14
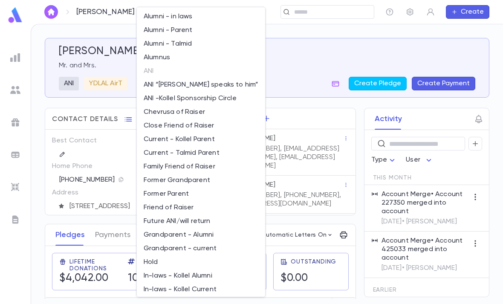
click at [186, 191] on li "Former Parent" at bounding box center [201, 194] width 128 height 14
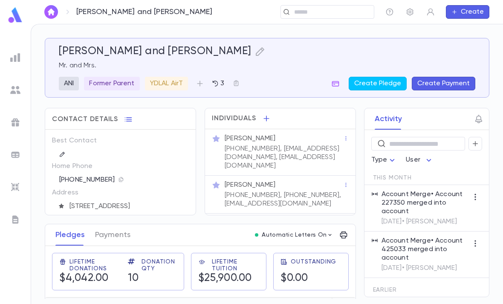
click at [198, 81] on icon "button" at bounding box center [200, 83] width 9 height 9
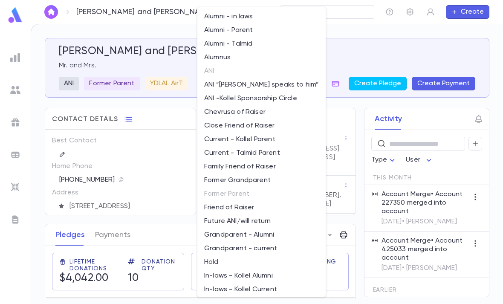
click at [250, 29] on li "Alumni - Parent" at bounding box center [261, 30] width 128 height 14
